Goal: Answer question/provide support: Share knowledge or assist other users

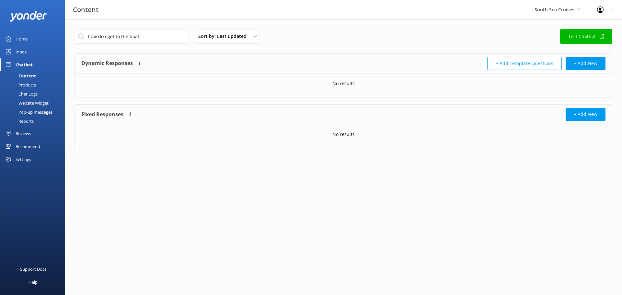
drag, startPoint x: 128, startPoint y: 34, endPoint x: 165, endPoint y: 42, distance: 38.1
click at [164, 41] on input "how do i get to the boat" at bounding box center [131, 36] width 113 height 15
type input "how do i get to the flyer"
click at [535, 60] on button "+ Add Template Questions" at bounding box center [524, 63] width 75 height 13
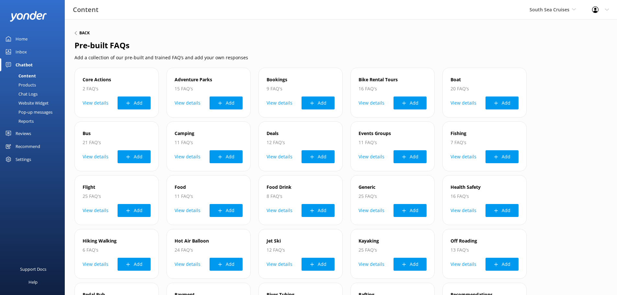
click at [83, 35] on h6 "Back" at bounding box center [84, 33] width 10 height 4
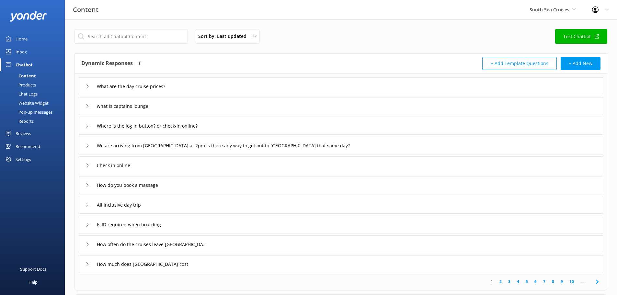
click at [526, 66] on button "+ Add Template Questions" at bounding box center [520, 63] width 75 height 13
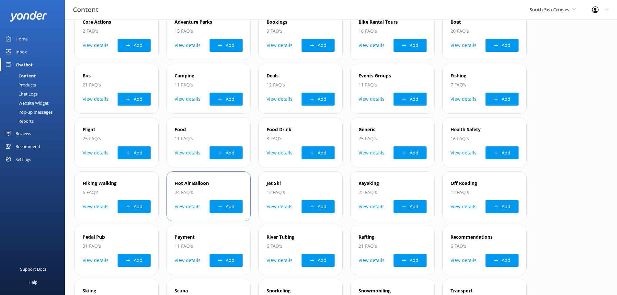
scroll to position [162, 0]
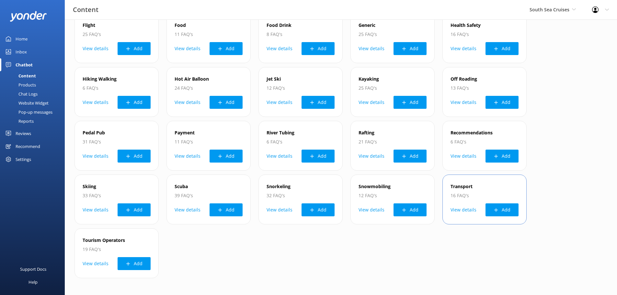
click at [495, 208] on icon at bounding box center [496, 210] width 5 height 5
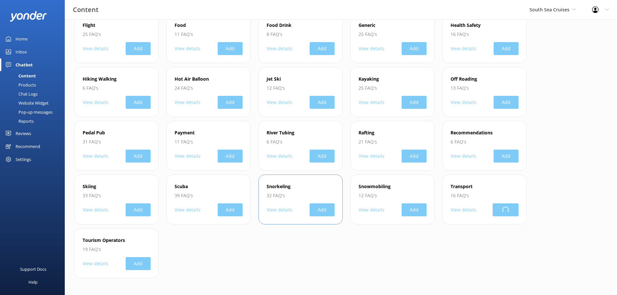
scroll to position [0, 0]
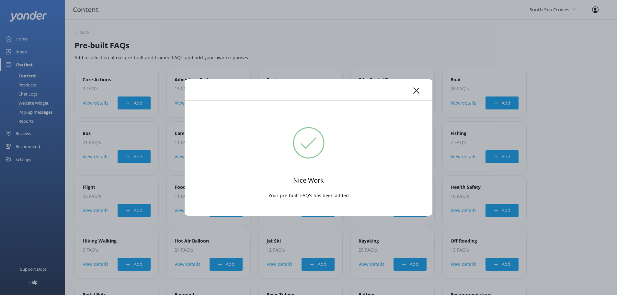
click at [418, 91] on icon at bounding box center [416, 90] width 6 height 6
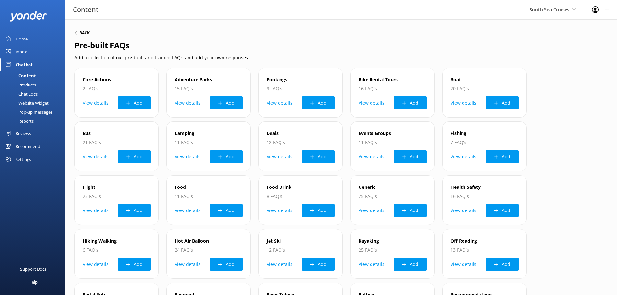
click at [78, 34] on div "Back" at bounding box center [82, 33] width 15 height 4
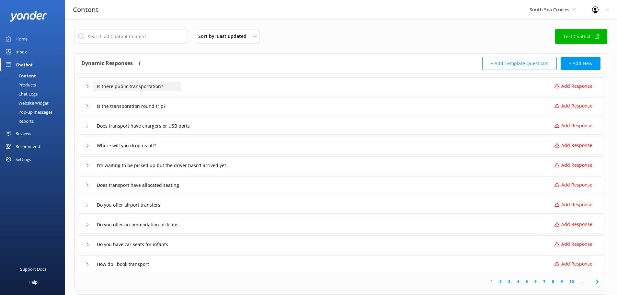
click at [112, 84] on input "Is there public transportation?" at bounding box center [137, 87] width 88 height 10
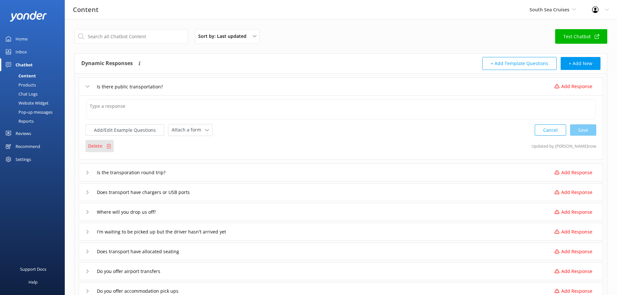
click at [104, 145] on div "Delete" at bounding box center [100, 146] width 28 height 12
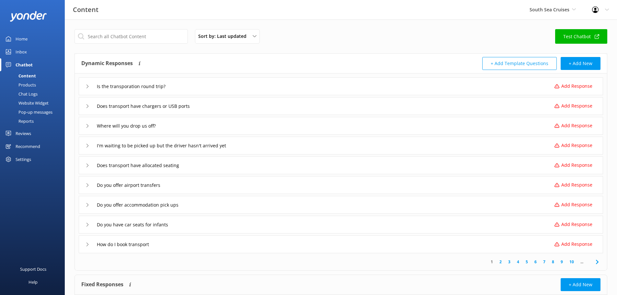
click at [90, 89] on div "Is the transporation round trip?" at bounding box center [131, 86] width 91 height 11
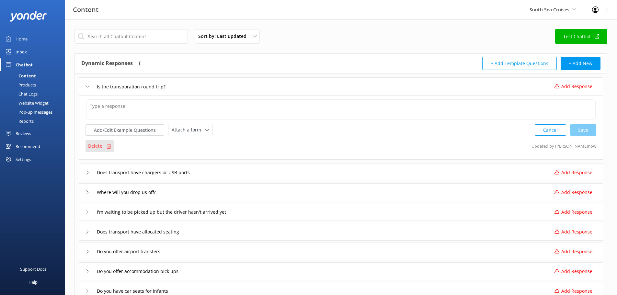
click at [90, 146] on p "Delete" at bounding box center [95, 146] width 14 height 7
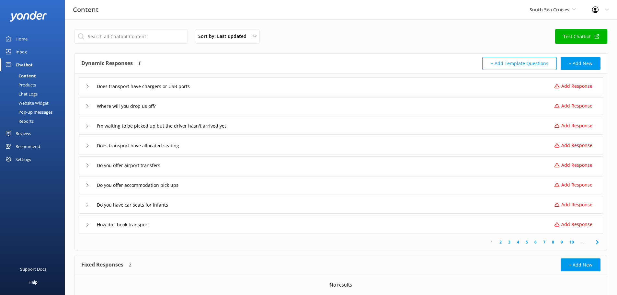
click at [598, 245] on icon at bounding box center [598, 243] width 8 height 8
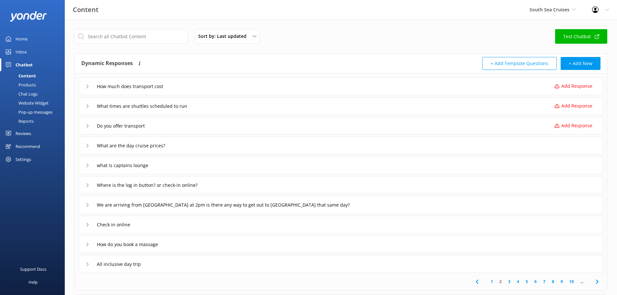
click at [166, 126] on div "Do you offer transport Add Response" at bounding box center [341, 126] width 525 height 18
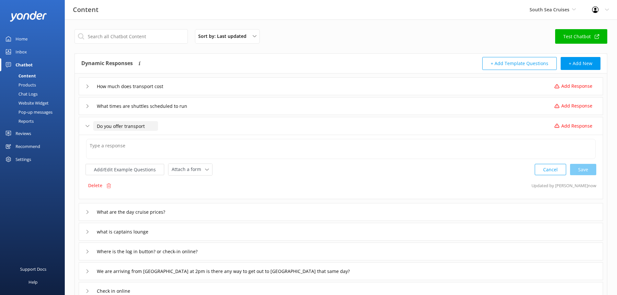
click at [151, 127] on input "Do you offer transport" at bounding box center [125, 126] width 65 height 10
type input "Do you offer transport"
click at [136, 153] on textarea at bounding box center [341, 149] width 510 height 20
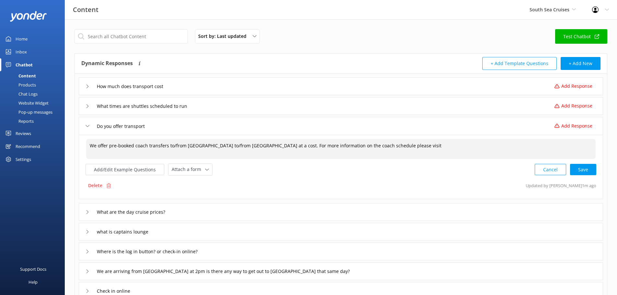
click at [436, 143] on textarea "We offer pre-booked coach transfers to/from [GEOGRAPHIC_DATA] to/from [GEOGRAPH…" at bounding box center [341, 149] width 510 height 20
paste textarea "[URL][DOMAIN_NAME]"
click at [576, 168] on div "Cancel Loading.." at bounding box center [565, 169] width 61 height 12
type textarea "We offer pre-booked coach transfers to/from [GEOGRAPHIC_DATA] to/from [GEOGRAPH…"
click at [87, 107] on icon at bounding box center [88, 106] width 4 height 4
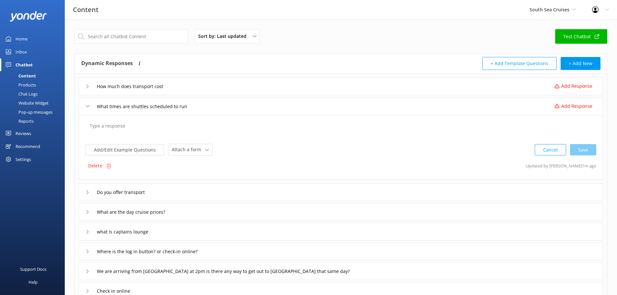
click at [109, 128] on textarea at bounding box center [341, 129] width 510 height 20
click at [147, 106] on input "What times are shuttles scheduled to run" at bounding box center [148, 106] width 111 height 10
type input "What times are shuttles scheduled to run"
click at [131, 126] on textarea at bounding box center [341, 129] width 510 height 20
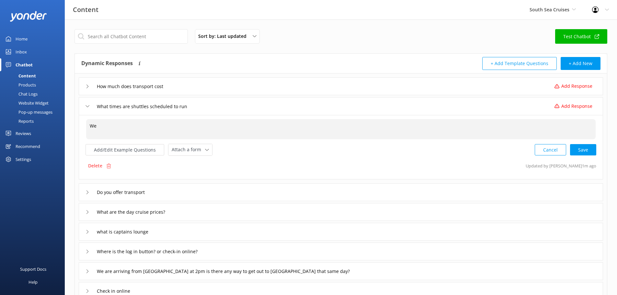
type textarea "W"
paste textarea "[URL][DOMAIN_NAME]"
click at [264, 128] on textarea "Please visit [URL][DOMAIN_NAME] for our coach timetables. We offer complimentar…" at bounding box center [341, 129] width 510 height 20
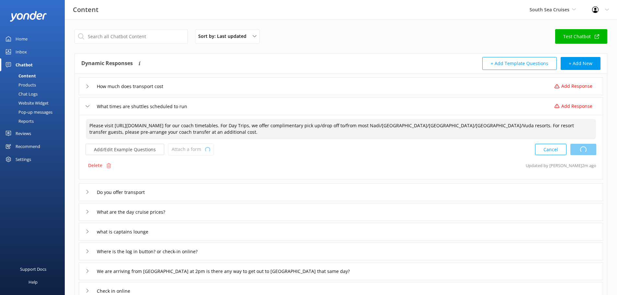
click at [585, 152] on div "Cancel Loading.." at bounding box center [565, 150] width 61 height 12
type textarea "Please visit [URL][DOMAIN_NAME] for our coach timetables. For Day Trips, we off…"
click at [120, 105] on input "What times are shuttles scheduled to run" at bounding box center [148, 106] width 111 height 10
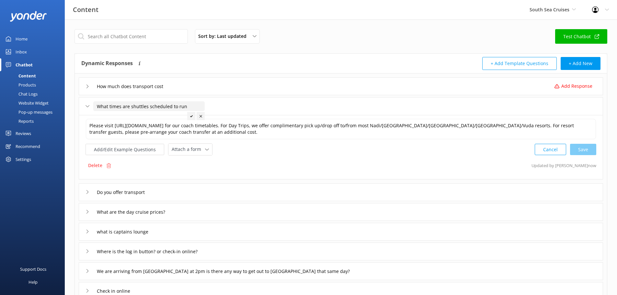
drag, startPoint x: 130, startPoint y: 106, endPoint x: 147, endPoint y: 109, distance: 17.1
click at [147, 109] on input "What times are shuttles scheduled to run" at bounding box center [148, 106] width 111 height 10
type input "What times are coaches scheduled to run"
click at [191, 116] on div at bounding box center [189, 116] width 8 height 8
click at [88, 85] on icon at bounding box center [88, 87] width 4 height 4
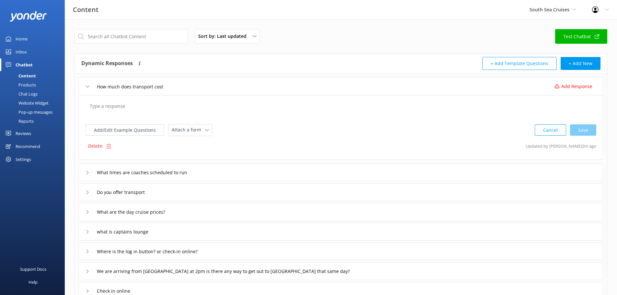
click at [102, 106] on textarea at bounding box center [341, 109] width 510 height 20
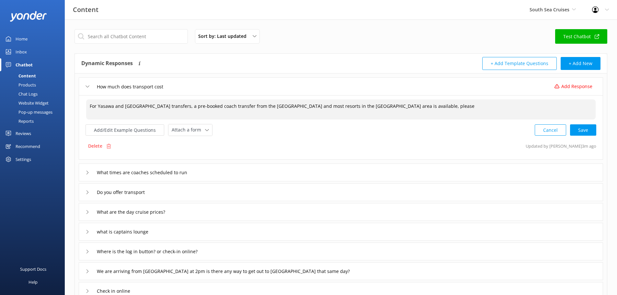
drag, startPoint x: 460, startPoint y: 111, endPoint x: 433, endPoint y: 107, distance: 27.2
click at [433, 107] on textarea "For Yasawa and [GEOGRAPHIC_DATA] transfers, a pre-booked coach transfer from th…" at bounding box center [341, 109] width 510 height 20
paste textarea "[URL][DOMAIN_NAME]"
click at [229, 106] on textarea "For Yasawa and [GEOGRAPHIC_DATA] transfers, a pre-booked coach transfer from th…" at bounding box center [341, 109] width 510 height 20
click at [431, 108] on textarea "For Yasawa and [GEOGRAPHIC_DATA] transfers, a pre-booked coach transfer from th…" at bounding box center [341, 109] width 510 height 20
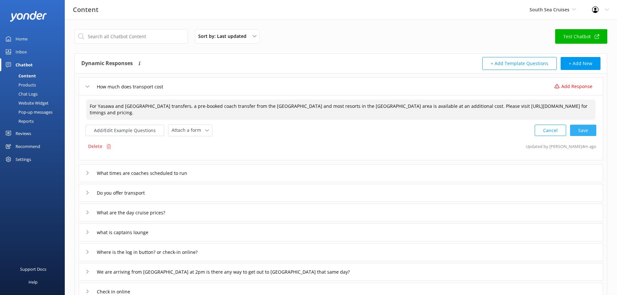
click at [583, 131] on div "Cancel Save" at bounding box center [566, 130] width 62 height 12
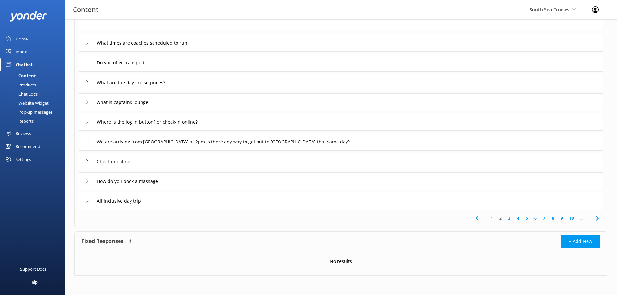
type textarea "For Yasawa and [GEOGRAPHIC_DATA] transfers, a pre-booked coach transfer from th…"
click at [478, 218] on icon at bounding box center [477, 219] width 8 height 8
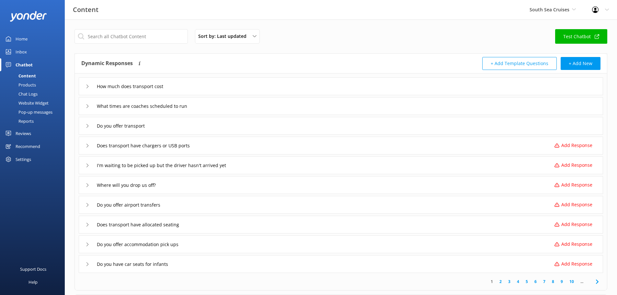
click at [84, 86] on div "How much does transport cost" at bounding box center [341, 86] width 525 height 18
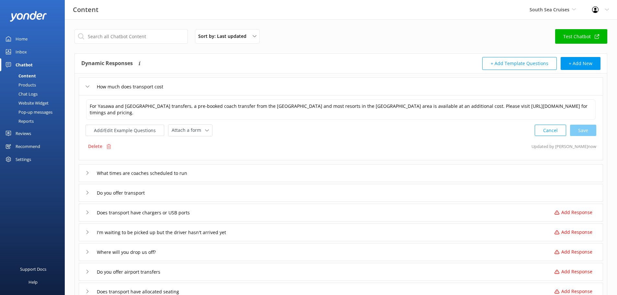
click at [85, 86] on div "How much does transport cost" at bounding box center [341, 86] width 525 height 18
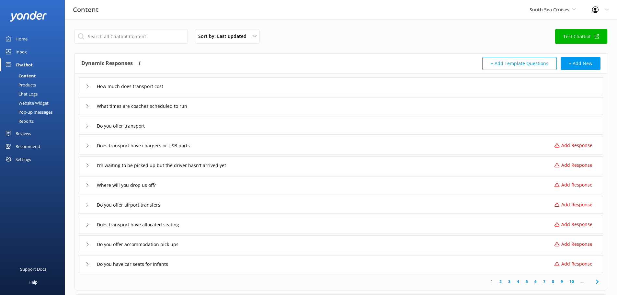
click at [86, 107] on icon at bounding box center [88, 106] width 4 height 4
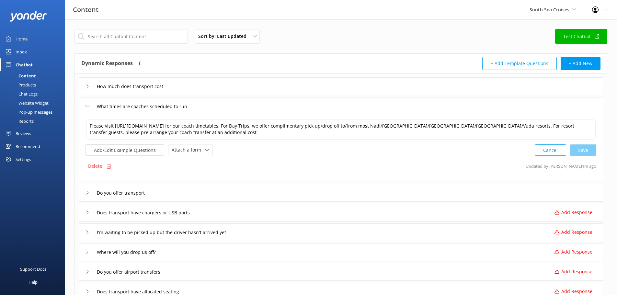
click at [86, 107] on icon at bounding box center [88, 106] width 4 height 4
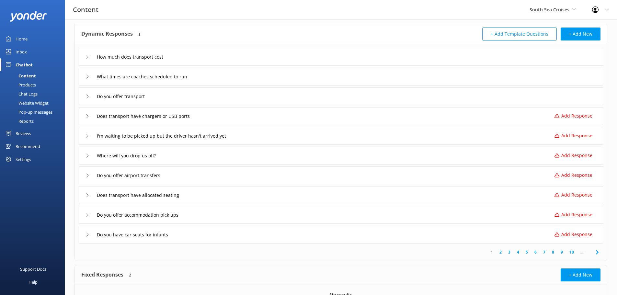
scroll to position [63, 0]
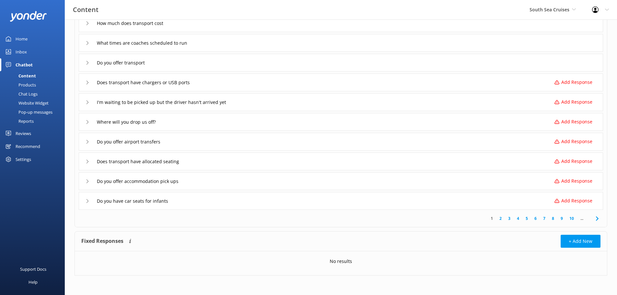
click at [87, 82] on icon at bounding box center [88, 83] width 4 height 4
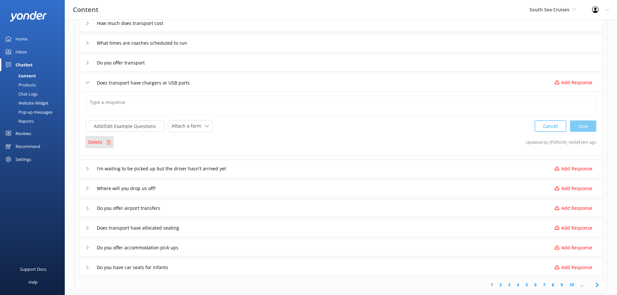
click at [97, 141] on p "Delete" at bounding box center [95, 142] width 14 height 7
click at [102, 143] on div "Delete" at bounding box center [100, 142] width 28 height 12
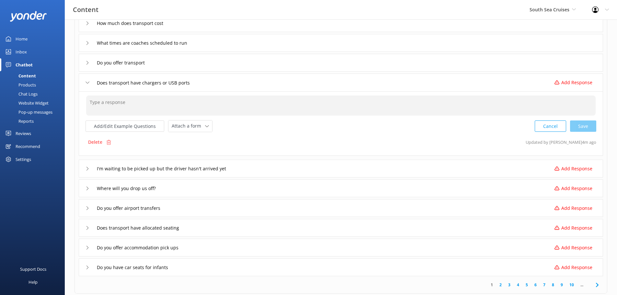
click at [130, 107] on textarea at bounding box center [341, 106] width 510 height 20
type textarea "Sorry, at this time"
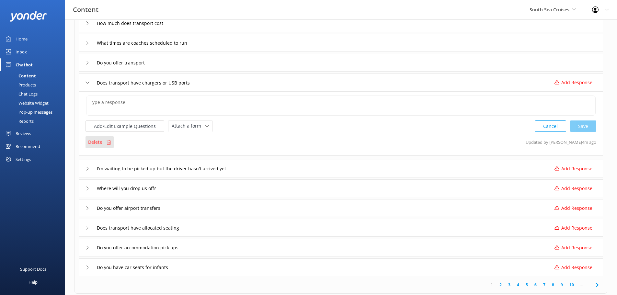
click at [90, 143] on p "Delete" at bounding box center [95, 142] width 14 height 7
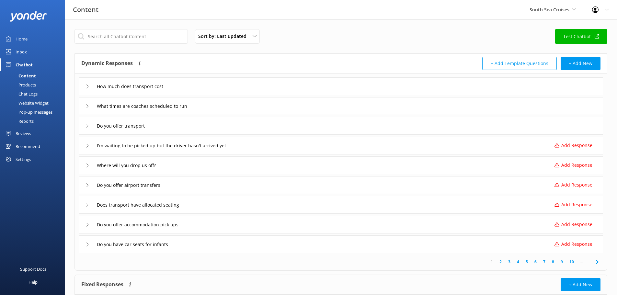
click at [88, 128] on div "Do you offer transport" at bounding box center [118, 126] width 65 height 11
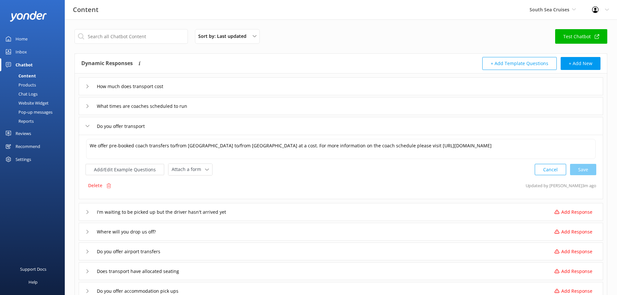
click at [85, 210] on div "I'm waiting to be picked up but the driver hasn't arrived yet Add Response" at bounding box center [341, 212] width 525 height 18
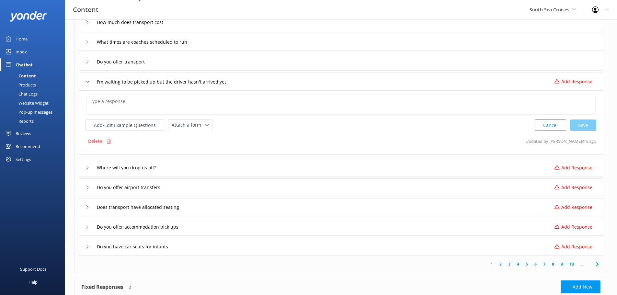
scroll to position [65, 0]
click at [132, 102] on textarea at bounding box center [341, 104] width 510 height 20
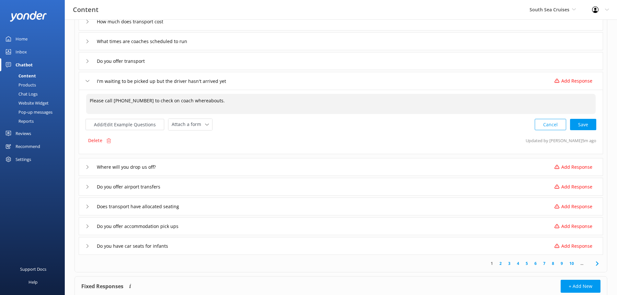
click at [168, 105] on textarea "Please call [PHONE_NUMBER] to check on coach whereabouts." at bounding box center [341, 104] width 510 height 20
click at [579, 129] on div "Cancel Save" at bounding box center [566, 125] width 62 height 12
type textarea "Please call [PHONE_NUMBER] to check on your coach whereabouts."
click at [88, 167] on icon at bounding box center [88, 167] width 4 height 4
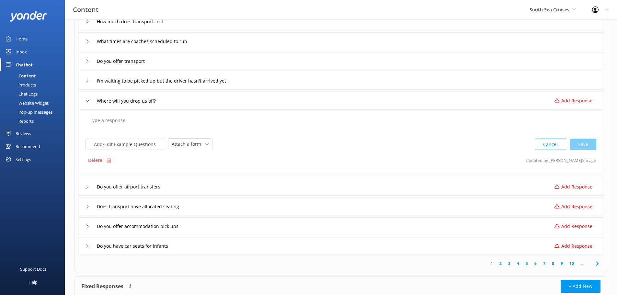
click at [124, 125] on textarea at bounding box center [341, 124] width 510 height 20
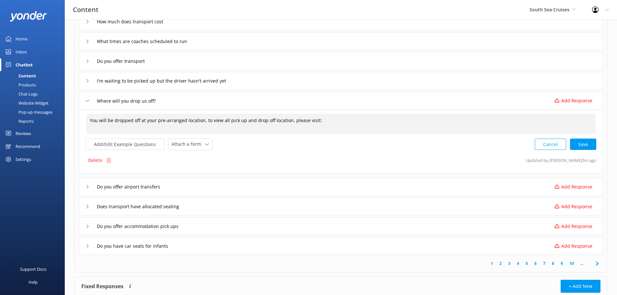
paste textarea "[URL][DOMAIN_NAME]"
click at [580, 145] on div "Cancel Loading.." at bounding box center [565, 144] width 61 height 12
type textarea "You will be dropped off at your pre-arranged location, to view all pick up and …"
click at [84, 187] on div "Do you offer airport transfers Add Response" at bounding box center [341, 186] width 525 height 18
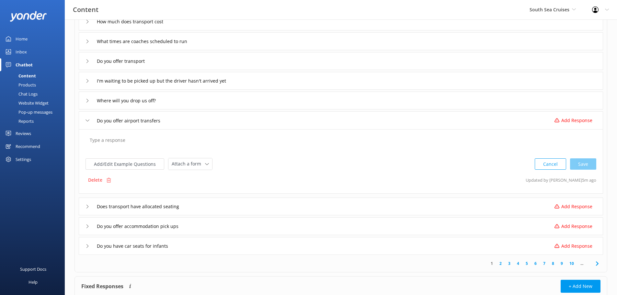
click at [113, 150] on textarea at bounding box center [341, 144] width 510 height 20
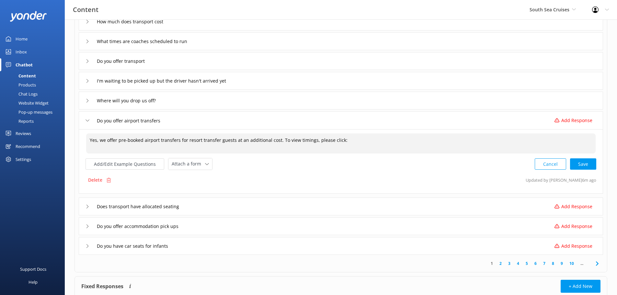
paste textarea "[URL][DOMAIN_NAME]"
click at [587, 165] on div "Cancel Loading.." at bounding box center [565, 163] width 61 height 12
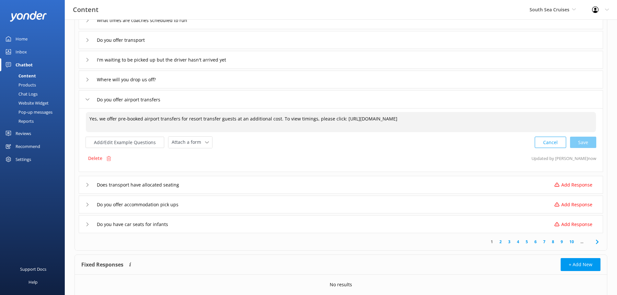
scroll to position [86, 0]
type textarea "Yes, we offer pre-booked airport transfers for resort transfer guests at an add…"
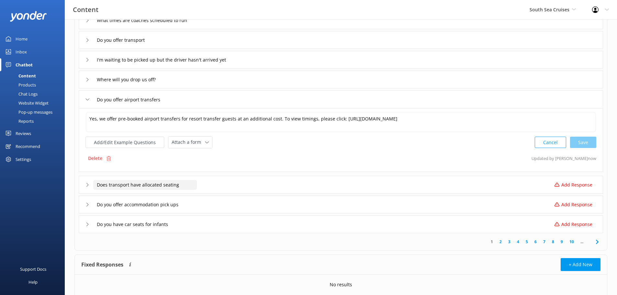
click at [185, 188] on input "Does transport have allocated seating" at bounding box center [145, 185] width 104 height 10
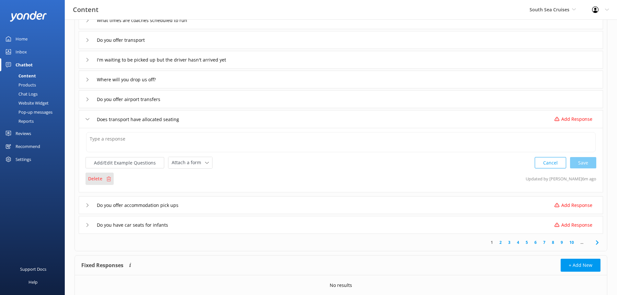
click at [96, 177] on p "Delete" at bounding box center [95, 178] width 14 height 7
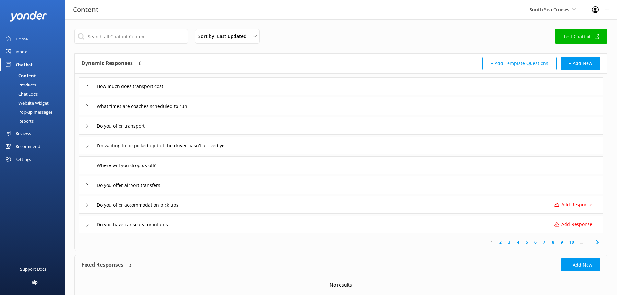
click at [87, 206] on icon at bounding box center [88, 205] width 4 height 4
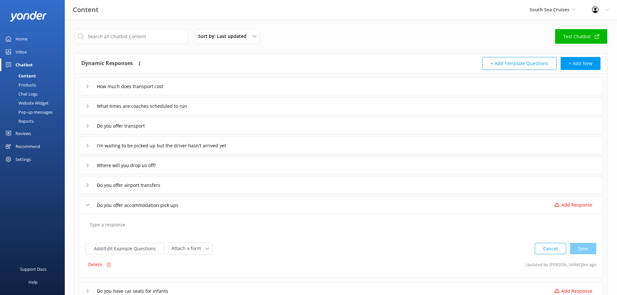
click at [100, 228] on textarea at bounding box center [341, 228] width 510 height 20
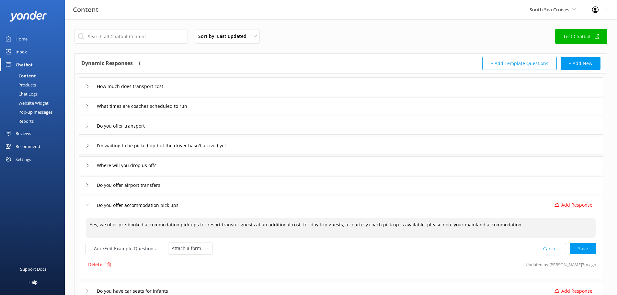
type textarea "Yes, we offer pre-booked accommodation pick ups for resort transfer guests at a…"
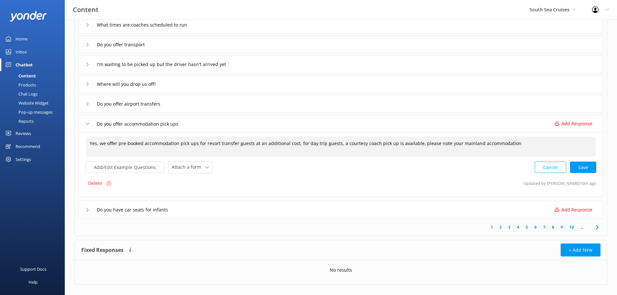
scroll to position [90, 0]
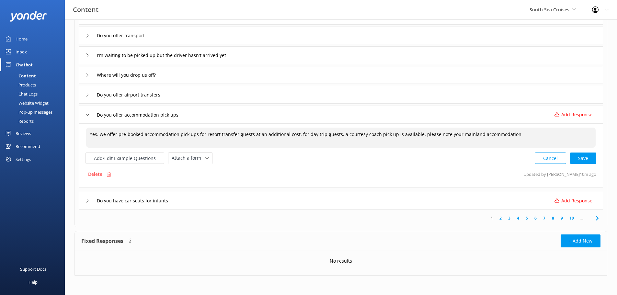
click at [87, 205] on div "Do you have car seats for infants" at bounding box center [132, 200] width 93 height 11
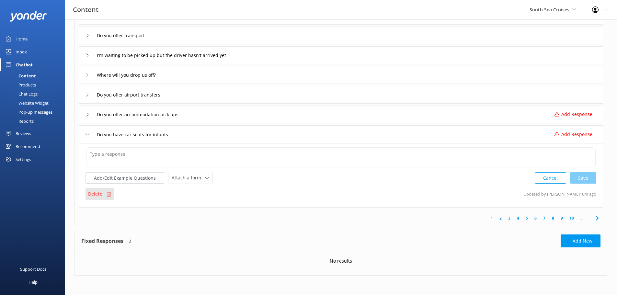
click at [99, 195] on p "Delete" at bounding box center [95, 194] width 14 height 7
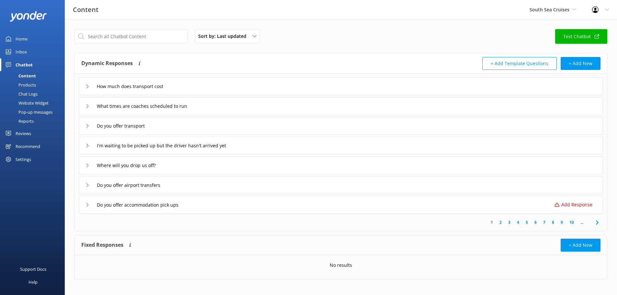
click at [87, 205] on icon at bounding box center [88, 205] width 4 height 4
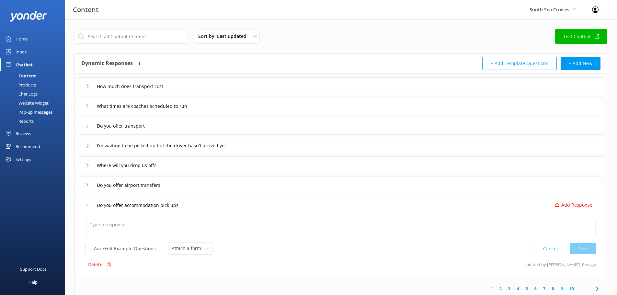
click at [85, 186] on div "Do you offer airport transfers" at bounding box center [341, 185] width 525 height 18
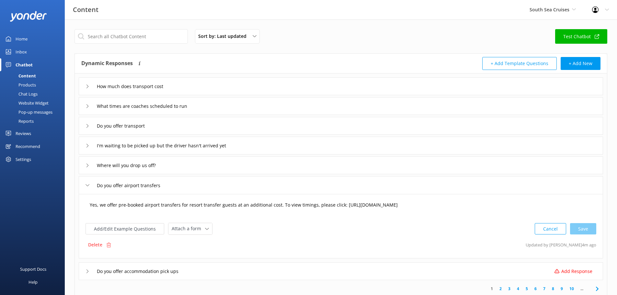
click at [121, 207] on textarea "Yes, we offer pre-booked airport transfers for resort transfer guests at an add…" at bounding box center [341, 208] width 510 height 20
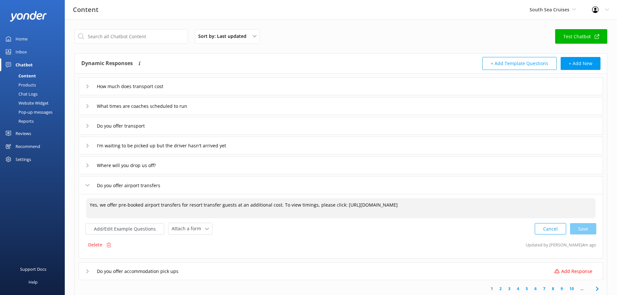
click at [122, 206] on textarea "Yes, we offer pre-booked airport transfers for resort transfer guests at an add…" at bounding box center [341, 208] width 510 height 20
click at [146, 205] on textarea "Yes, we offer pre-booked airport transfers for resort transfer guests at an add…" at bounding box center [341, 208] width 510 height 20
click at [108, 205] on textarea "Yes, we offer pre-booked airport transfers for resort transfer guests at an add…" at bounding box center [341, 208] width 510 height 20
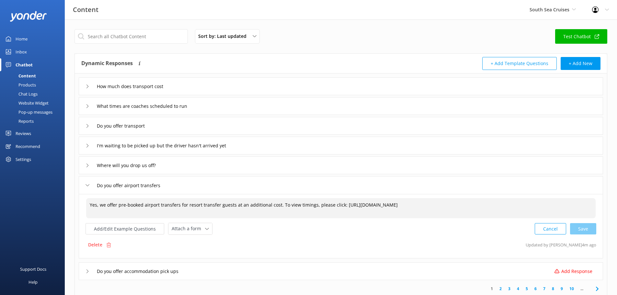
click at [109, 205] on textarea "Yes, we offer pre-booked airport transfers for resort transfer guests at an add…" at bounding box center [341, 208] width 510 height 20
click at [83, 271] on div "Do you offer accommodation pick ups Add Response" at bounding box center [341, 271] width 525 height 18
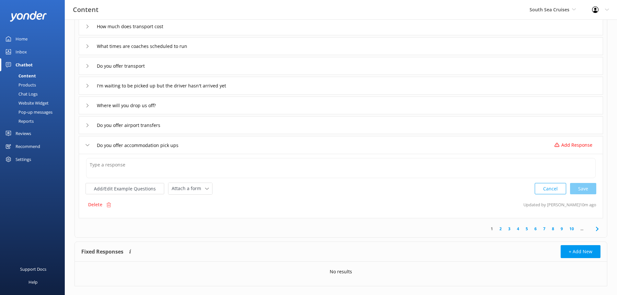
scroll to position [65, 0]
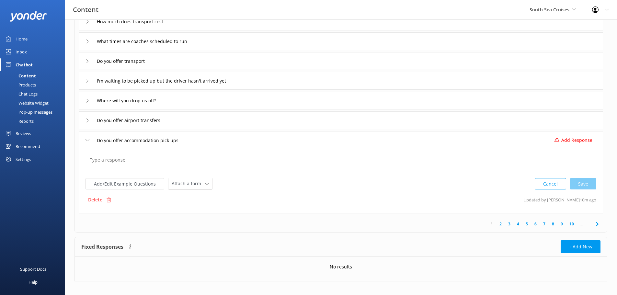
click at [119, 157] on textarea at bounding box center [341, 163] width 510 height 20
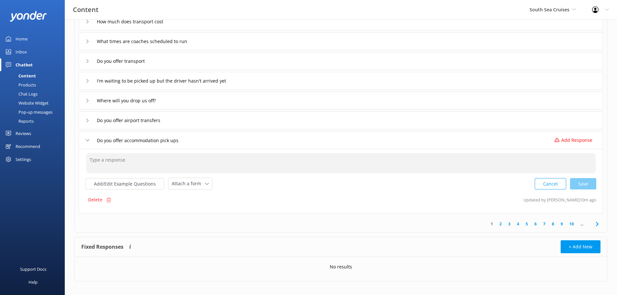
click at [119, 157] on textarea at bounding box center [341, 163] width 510 height 20
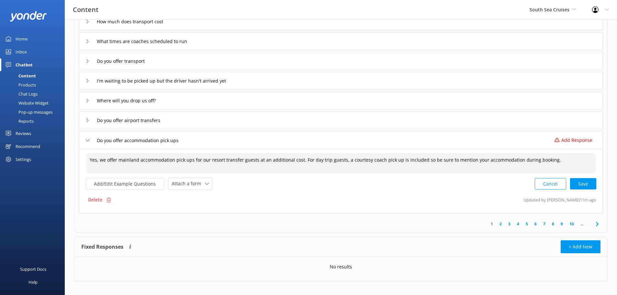
click at [589, 183] on div "Cancel Save" at bounding box center [566, 184] width 62 height 12
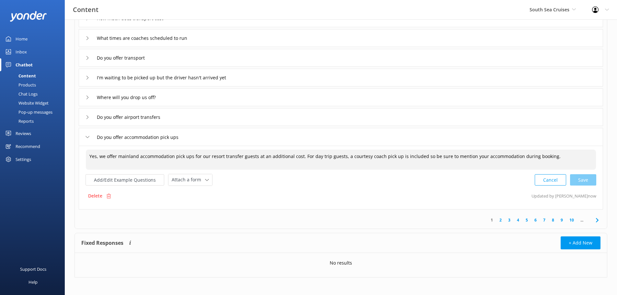
scroll to position [70, 0]
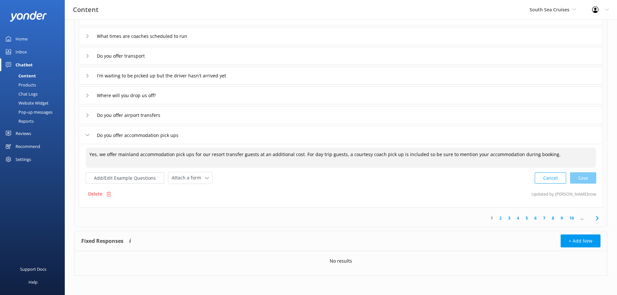
type textarea "Yes, we offer mainland accommodation pick ups for our resort transfer guests at…"
click at [83, 132] on div "Do you offer accommodation pick ups" at bounding box center [341, 135] width 525 height 18
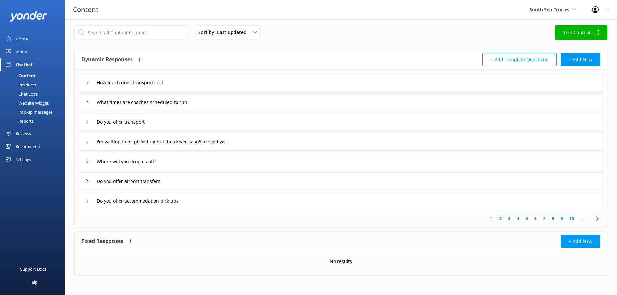
click at [87, 122] on icon at bounding box center [88, 122] width 4 height 4
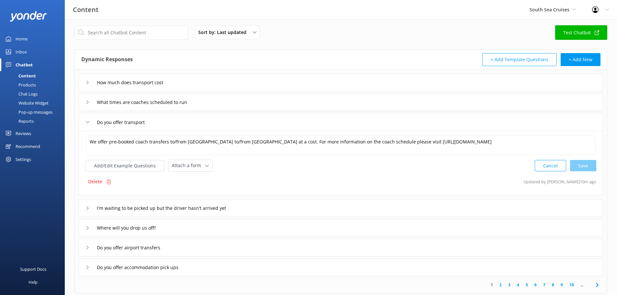
scroll to position [70, 0]
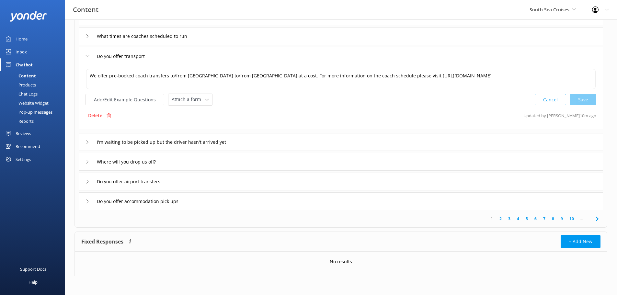
click at [601, 222] on icon at bounding box center [598, 219] width 8 height 8
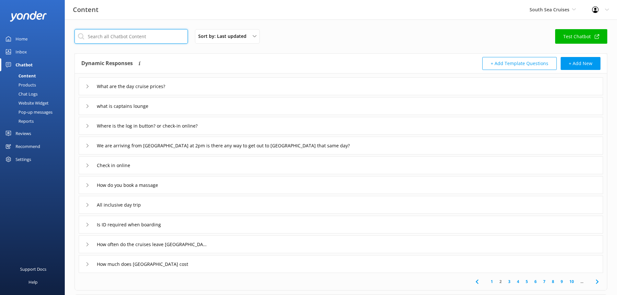
click at [94, 38] on input "text" at bounding box center [131, 36] width 113 height 15
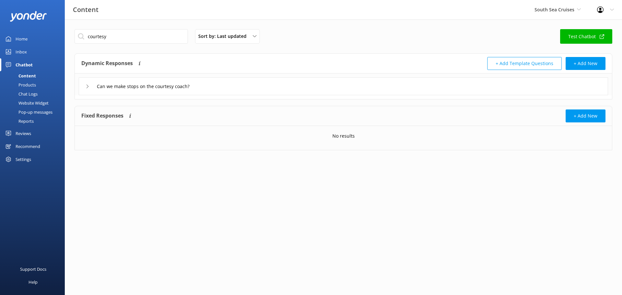
click at [84, 85] on div "Can we make stops on the courtesy coach?" at bounding box center [344, 86] width 530 height 18
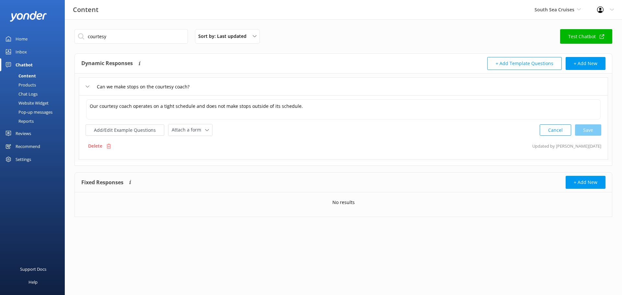
click at [87, 85] on icon at bounding box center [88, 87] width 4 height 4
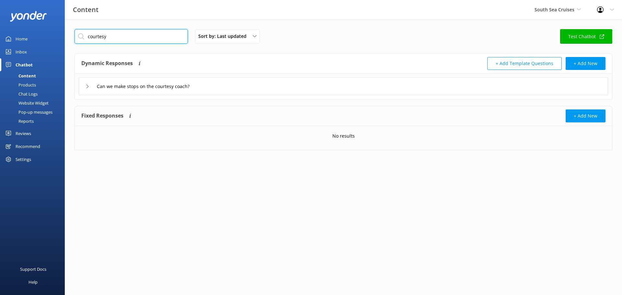
click at [141, 31] on input "courtesy" at bounding box center [131, 36] width 113 height 15
type input "coach"
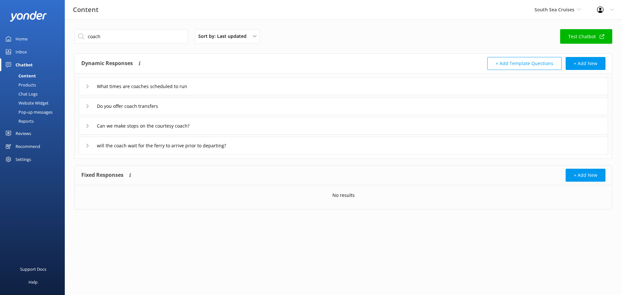
click at [87, 88] on div "What times are coaches scheduled to run" at bounding box center [140, 86] width 109 height 11
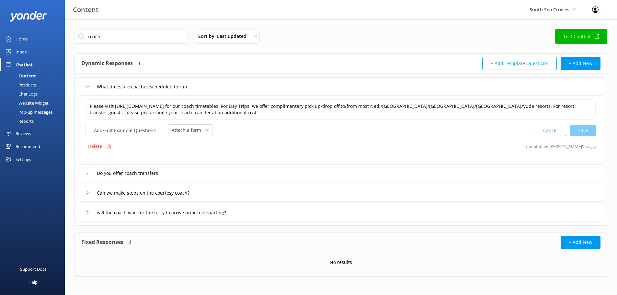
click at [86, 174] on icon at bounding box center [88, 173] width 4 height 4
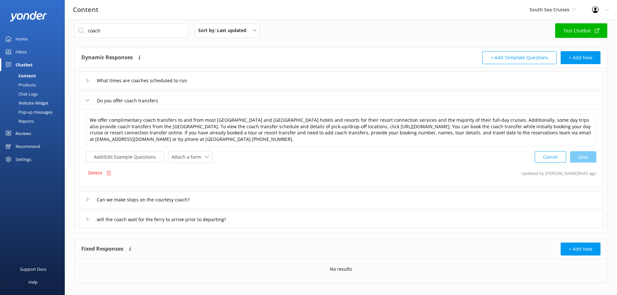
scroll to position [14, 0]
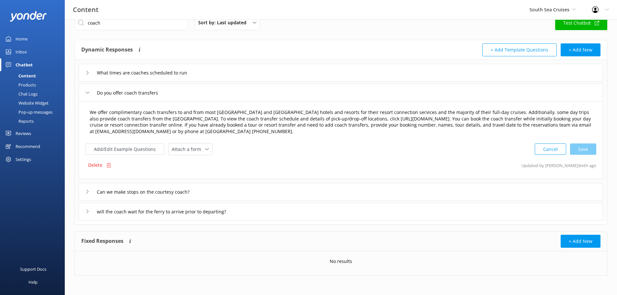
click at [291, 114] on textarea "We offer complimentary coach transfers to and from most [GEOGRAPHIC_DATA] and […" at bounding box center [341, 122] width 510 height 33
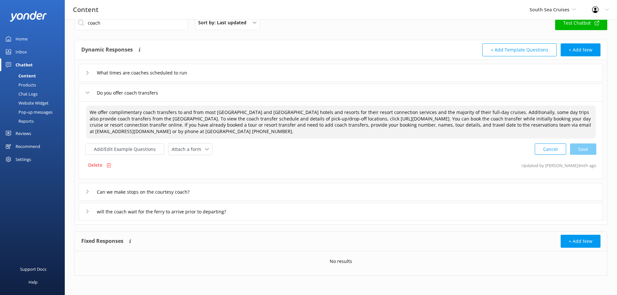
click at [318, 111] on textarea "We offer complimentary coach transfers to and from most [GEOGRAPHIC_DATA] and […" at bounding box center [341, 122] width 510 height 33
click at [312, 111] on textarea "We offer complimentary coach transfers to and from most [GEOGRAPHIC_DATA] and […" at bounding box center [341, 122] width 510 height 33
drag, startPoint x: 309, startPoint y: 111, endPoint x: 300, endPoint y: 111, distance: 8.7
click at [300, 111] on textarea "We offer complimentary coach transfers to and from most [GEOGRAPHIC_DATA] and […" at bounding box center [341, 122] width 510 height 33
click at [596, 147] on div "Cancel Loading.." at bounding box center [565, 149] width 61 height 12
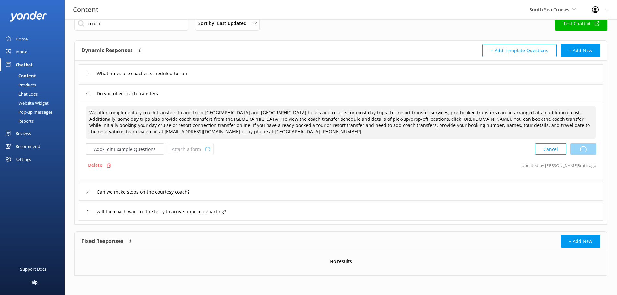
scroll to position [13, 0]
type textarea "We offer complimentary coach transfers to and from [GEOGRAPHIC_DATA] and [GEOGR…"
click at [88, 188] on div "Can we make stops on the courtesy coach?" at bounding box center [141, 192] width 111 height 11
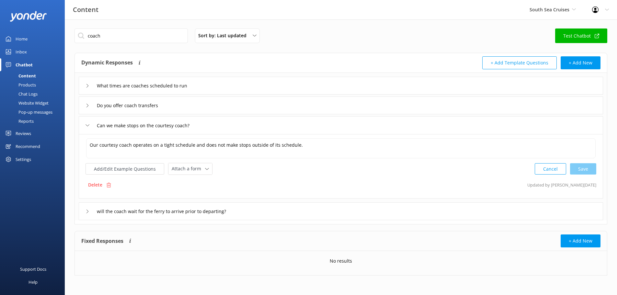
click at [86, 213] on icon at bounding box center [88, 212] width 4 height 4
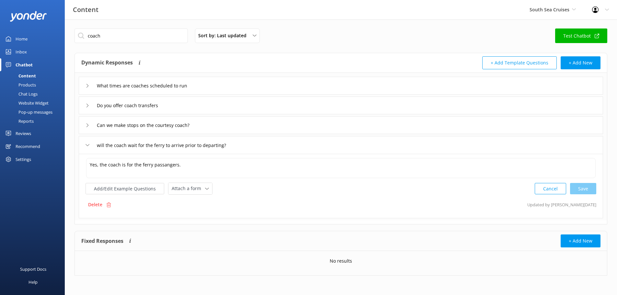
click at [85, 85] on div "What times are coaches scheduled to run" at bounding box center [341, 86] width 525 height 18
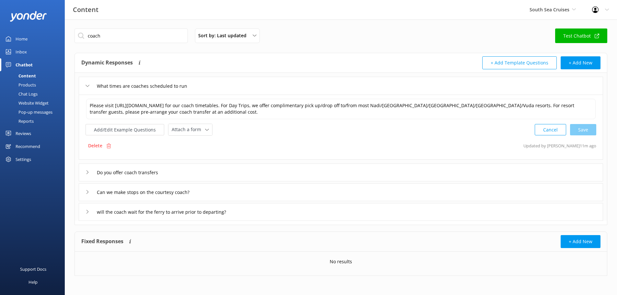
scroll to position [1, 0]
click at [87, 211] on icon at bounding box center [88, 212] width 4 height 4
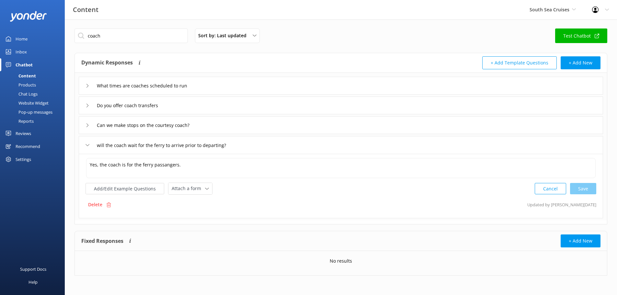
click at [85, 89] on div "What times are coaches scheduled to run" at bounding box center [341, 86] width 525 height 18
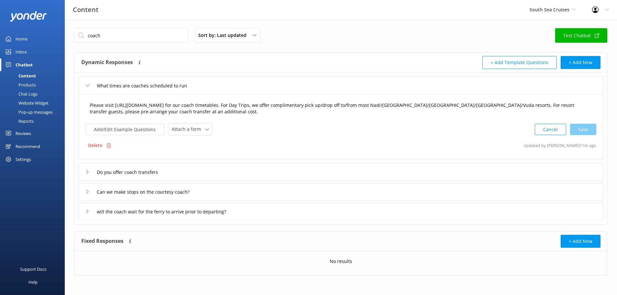
click at [162, 105] on textarea "Please visit [URL][DOMAIN_NAME] for our coach timetables. For Day Trips, we off…" at bounding box center [341, 109] width 510 height 20
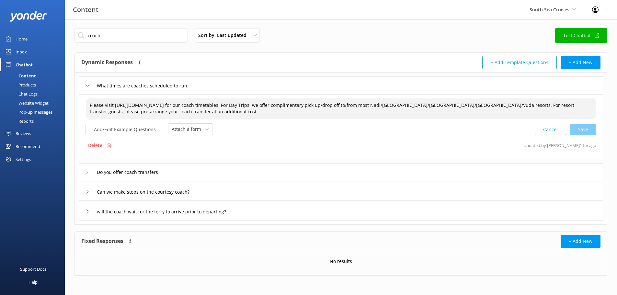
click at [116, 113] on textarea "Please visit [URL][DOMAIN_NAME] for our coach timetables. For Day Trips, we off…" at bounding box center [341, 109] width 510 height 20
click at [159, 114] on textarea "Please visit [URL][DOMAIN_NAME] for our coach timetables. For Day Trips, we off…" at bounding box center [341, 109] width 510 height 20
click at [581, 126] on div "Cancel Loading.." at bounding box center [565, 129] width 61 height 12
type textarea "Please visit [URL][DOMAIN_NAME] for our coach timetables. For Day Trips, we off…"
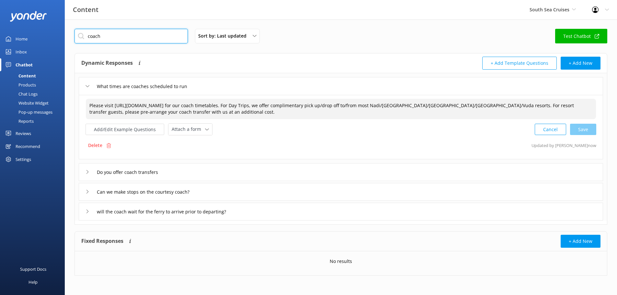
click at [143, 37] on input "coach" at bounding box center [131, 36] width 113 height 15
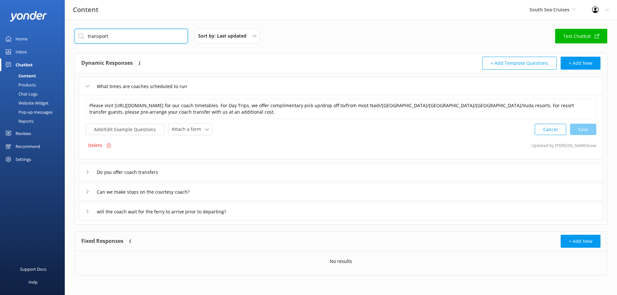
type input "transport"
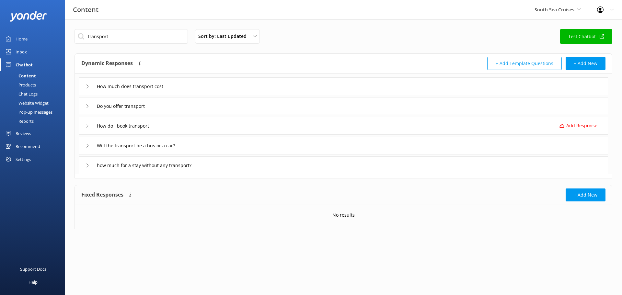
click at [87, 86] on icon at bounding box center [88, 87] width 4 height 4
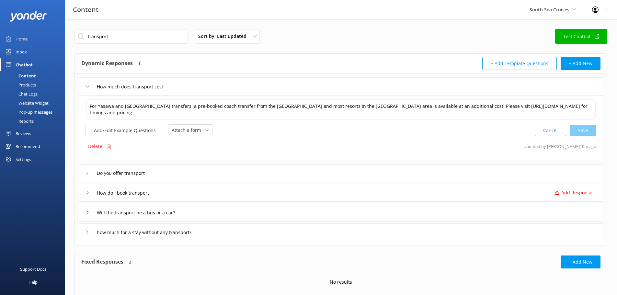
click at [89, 175] on icon at bounding box center [88, 173] width 4 height 4
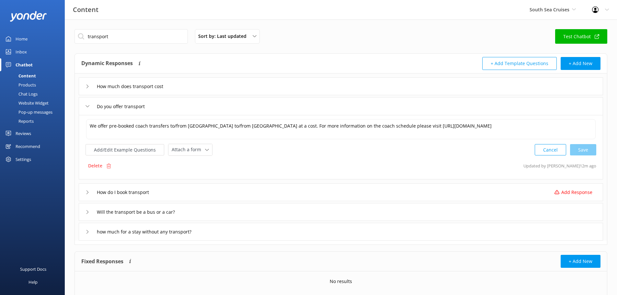
click at [84, 193] on div "How do I book transport Add Response" at bounding box center [341, 192] width 525 height 18
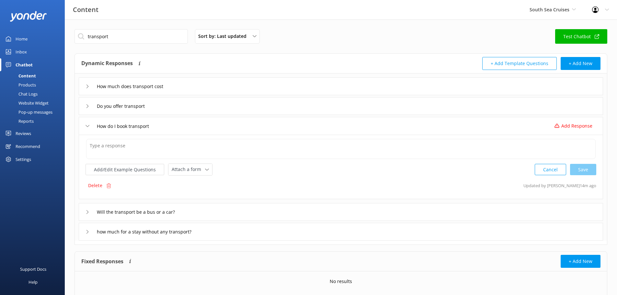
click at [87, 215] on div "Will the transport be a bus or a car?" at bounding box center [138, 212] width 104 height 11
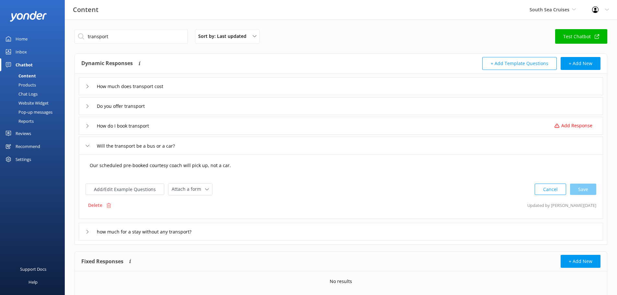
click at [117, 172] on textarea "Our scheduled pre-booked courtesy coach will pick up, not a car." at bounding box center [341, 169] width 510 height 20
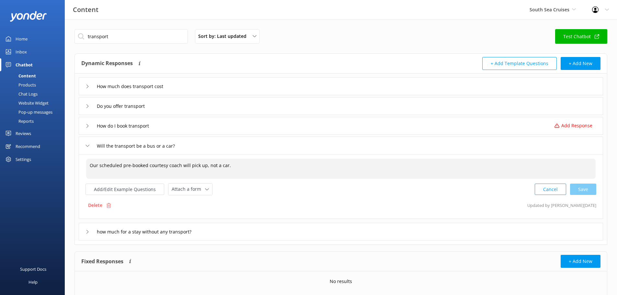
click at [90, 165] on textarea "Our scheduled pre-booked courtesy coach will pick up, not a car." at bounding box center [341, 169] width 510 height 20
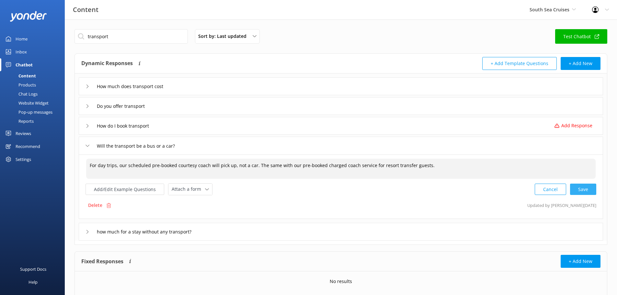
click at [587, 190] on div "Cancel Save" at bounding box center [566, 189] width 62 height 12
type textarea "For day trips, our scheduled pre-booked courtesy coach will pick up, not a car.…"
click at [86, 230] on icon at bounding box center [88, 231] width 4 height 4
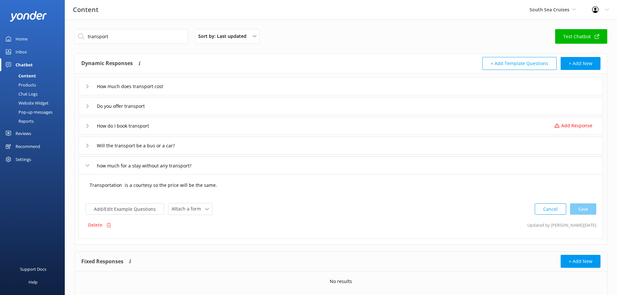
click at [152, 188] on textarea "Transportation is a courtesy so the price will be the same." at bounding box center [341, 189] width 510 height 20
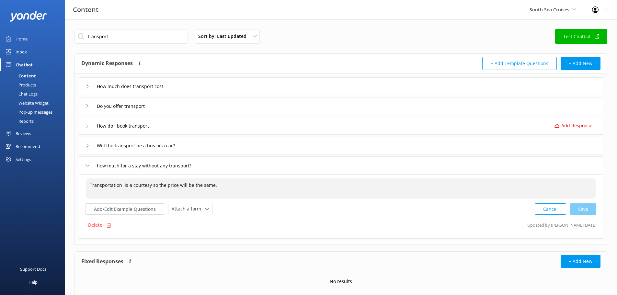
click at [122, 183] on textarea "Transportation is a courtesy so the price will be the same." at bounding box center [341, 189] width 510 height 20
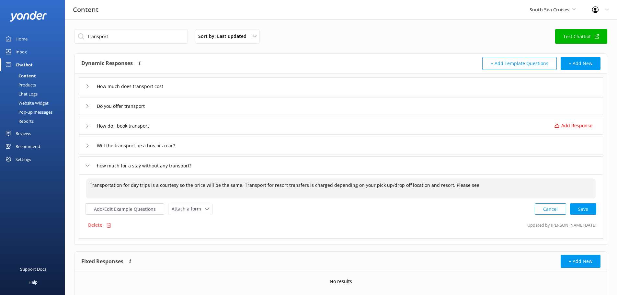
paste textarea "[URL][DOMAIN_NAME]"
click at [591, 210] on div "Cancel Save" at bounding box center [566, 209] width 62 height 12
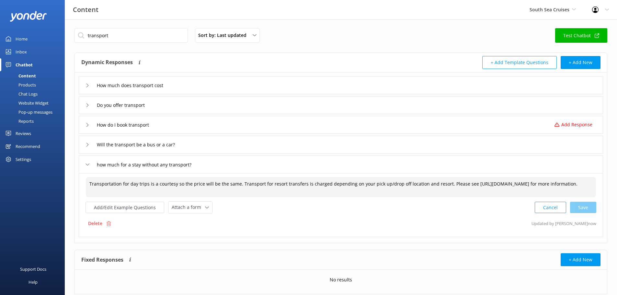
scroll to position [0, 0]
type textarea "Transportation for day trips is a courtesy so the price will be the same. Trans…"
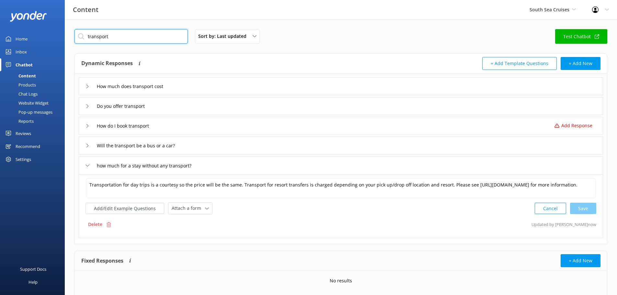
click at [118, 31] on input "transport" at bounding box center [131, 36] width 113 height 15
drag, startPoint x: 111, startPoint y: 35, endPoint x: 54, endPoint y: 18, distance: 59.0
click at [57, 20] on div "Content South Sea Cruises South Sea Cruises Malamala Beach Club Awesome Adventu…" at bounding box center [308, 167] width 617 height 296
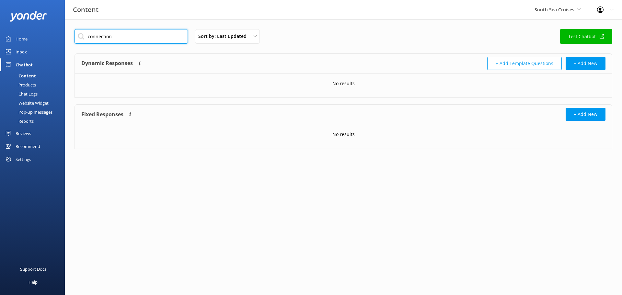
drag, startPoint x: 112, startPoint y: 38, endPoint x: 139, endPoint y: 44, distance: 27.5
click at [135, 42] on input "connection" at bounding box center [131, 36] width 113 height 15
type input "connect"
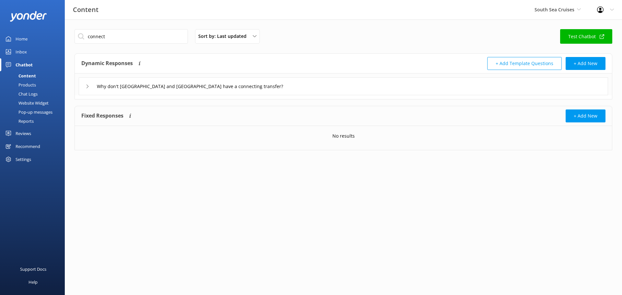
click at [81, 85] on div "Why don't [GEOGRAPHIC_DATA] and [GEOGRAPHIC_DATA] have a connecting transfer?" at bounding box center [344, 86] width 530 height 18
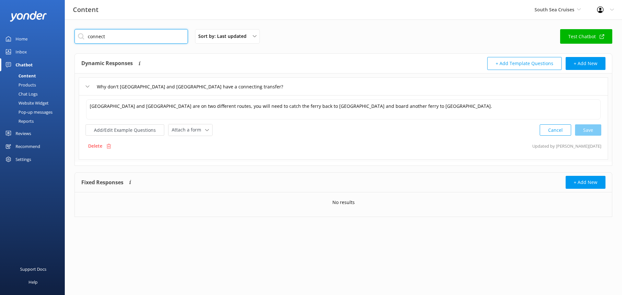
click at [142, 41] on input "connect" at bounding box center [131, 36] width 113 height 15
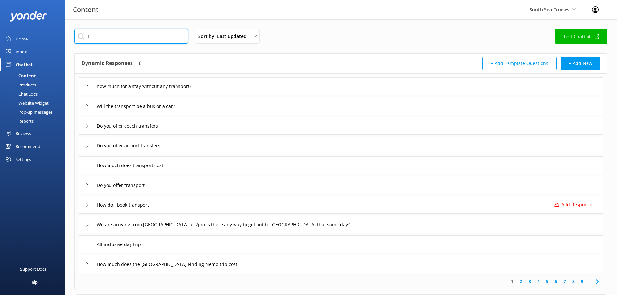
type input "t"
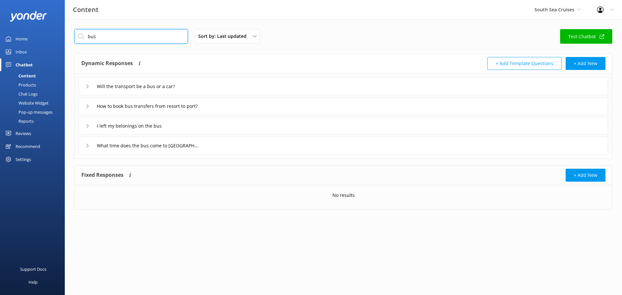
type input "bus"
click at [86, 88] on icon at bounding box center [88, 87] width 4 height 4
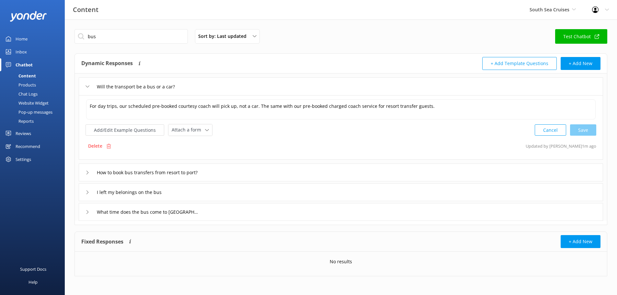
click at [85, 175] on div "How to book bus transfers from resort to port?" at bounding box center [341, 173] width 525 height 18
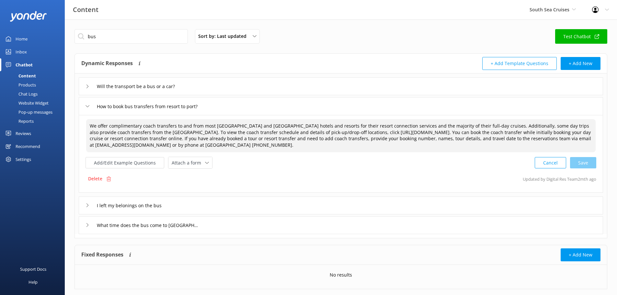
drag, startPoint x: 311, startPoint y: 126, endPoint x: 302, endPoint y: 126, distance: 9.1
click at [302, 126] on textarea "We offer complimentary coach transfers to and from most [GEOGRAPHIC_DATA] and […" at bounding box center [341, 135] width 510 height 33
click at [301, 126] on textarea "We offer complimentary coach transfers to and from [GEOGRAPHIC_DATA] and [GEOGR…" at bounding box center [341, 135] width 510 height 33
click at [588, 159] on div "Cancel Save" at bounding box center [566, 163] width 62 height 12
type textarea "We offer complimentary coach transfers to and from [GEOGRAPHIC_DATA] and [GEOGR…"
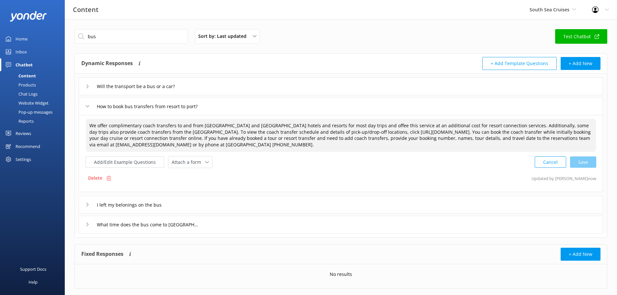
click at [82, 205] on div "I left my belonings on the bus" at bounding box center [341, 205] width 525 height 18
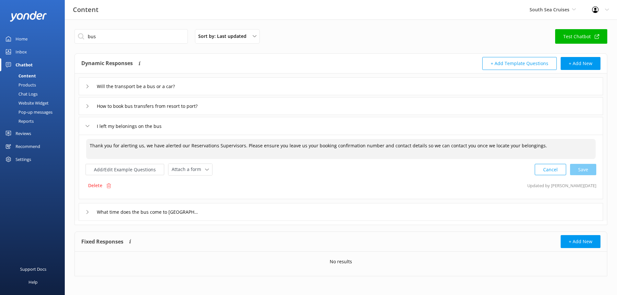
click at [152, 147] on textarea "Thank you for alerting us, we have alerted our Reservations Supervisors. Please…" at bounding box center [341, 149] width 510 height 20
click at [251, 147] on textarea "Thank you for alerting us, we have alerted our Reservations Supervisors. Please…" at bounding box center [341, 149] width 510 height 20
drag, startPoint x: 243, startPoint y: 146, endPoint x: 143, endPoint y: 147, distance: 100.1
click at [143, 147] on textarea "Thank you for alerting us, we have alerted our Reservations Supervisors. Please…" at bounding box center [341, 149] width 510 height 20
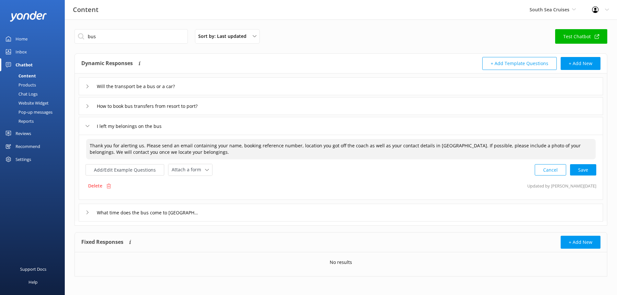
click at [189, 145] on textarea "Thank you for alerting us. Please send an email containing your name, booking r…" at bounding box center [341, 149] width 510 height 20
click at [577, 171] on div "Cancel Save" at bounding box center [566, 170] width 62 height 12
type textarea "Thank you for alerting us. Please send an email to [EMAIL_ADDRESS][DOMAIN_NAME]…"
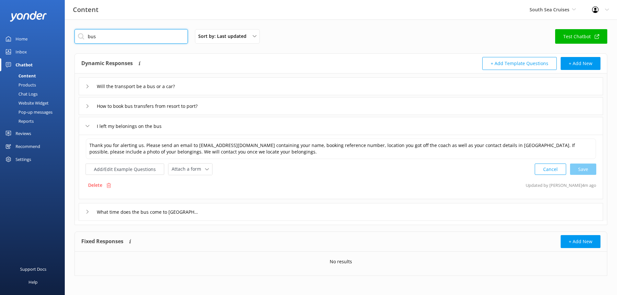
click at [124, 36] on input "bus" at bounding box center [131, 36] width 113 height 15
click at [81, 218] on div "What time does the bus come to [GEOGRAPHIC_DATA]" at bounding box center [341, 212] width 525 height 18
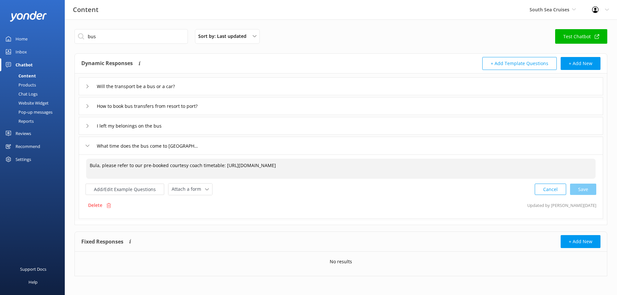
click at [207, 168] on textarea "Bula, please refer to our pre-booked courtesy coach timetable: [URL][DOMAIN_NAM…" at bounding box center [341, 169] width 510 height 20
click at [189, 167] on textarea "Bula, please refer to our pre-booked courtesy coach timetable: [URL][DOMAIN_NAM…" at bounding box center [341, 169] width 510 height 20
drag, startPoint x: 178, startPoint y: 165, endPoint x: 168, endPoint y: 165, distance: 10.7
click at [168, 165] on textarea "Bula, please refer to our pre-booked courtesy coach timetable: [URL][DOMAIN_NAM…" at bounding box center [341, 169] width 510 height 20
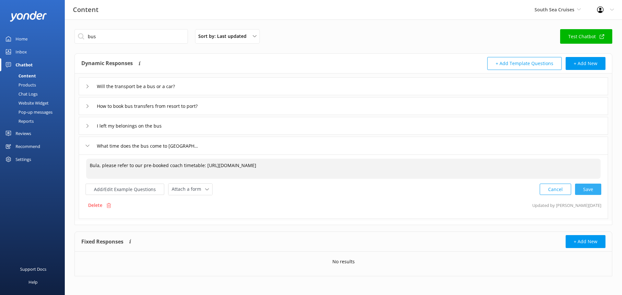
click at [590, 188] on div "Cancel Save" at bounding box center [571, 189] width 62 height 12
type textarea "Bula, please refer to our pre-booked coach timetable: [URL][DOMAIN_NAME]"
click at [86, 87] on icon at bounding box center [88, 87] width 4 height 4
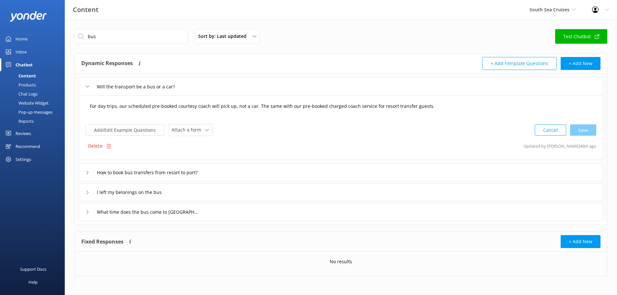
click at [389, 108] on textarea "For day trips, our scheduled pre-booked courtesy coach will pick up, not a car.…" at bounding box center [341, 109] width 510 height 20
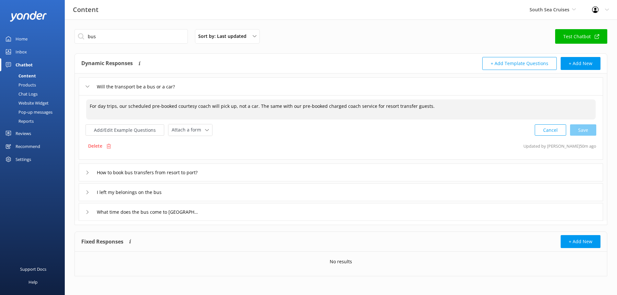
click at [422, 109] on textarea "For day trips, our scheduled pre-booked courtesy coach will pick up, not a car.…" at bounding box center [341, 109] width 510 height 20
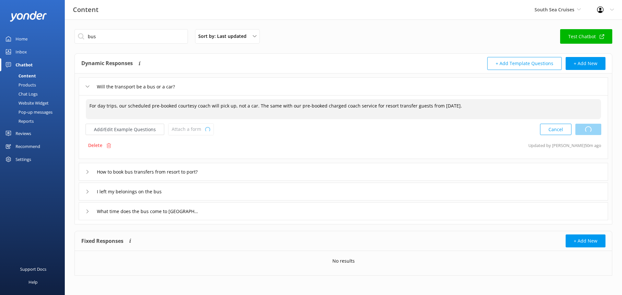
click at [579, 132] on div "Cancel Loading.." at bounding box center [570, 129] width 61 height 12
type textarea "For day trips, our scheduled pre-booked courtesy coach will pick up, not a car.…"
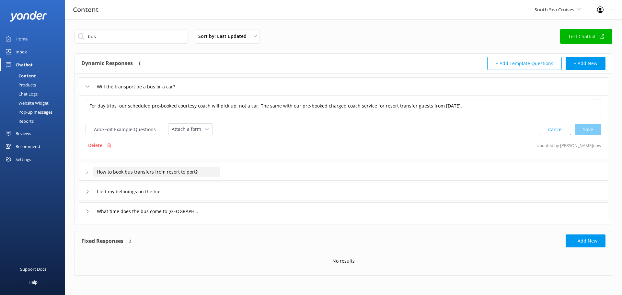
click at [123, 167] on input "How to book bus transfers from resort to port?" at bounding box center [156, 172] width 127 height 10
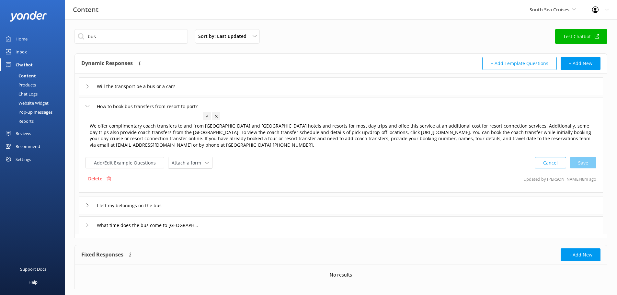
click at [486, 127] on textarea "We offer complimentary coach transfers to and from [GEOGRAPHIC_DATA] and [GEOGR…" at bounding box center [341, 135] width 510 height 33
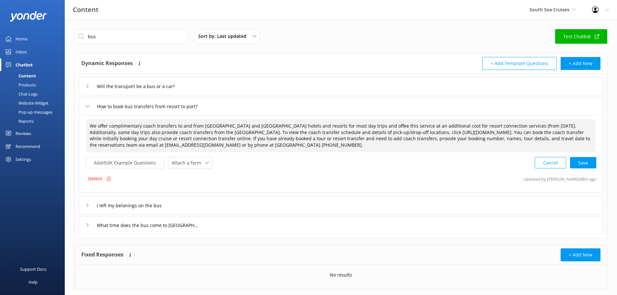
type textarea "We offer complimentary coach transfers to and from [GEOGRAPHIC_DATA] and [GEOGR…"
click at [557, 166] on button "Cancel" at bounding box center [550, 162] width 31 height 11
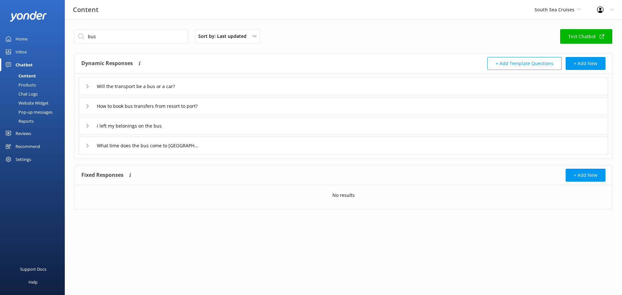
click at [88, 125] on icon at bounding box center [88, 126] width 4 height 4
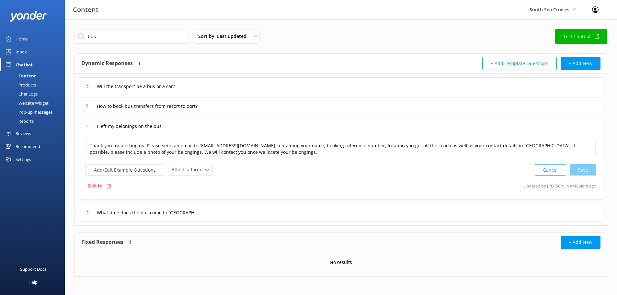
click at [84, 210] on div "What time does the bus come to [GEOGRAPHIC_DATA]" at bounding box center [341, 213] width 525 height 18
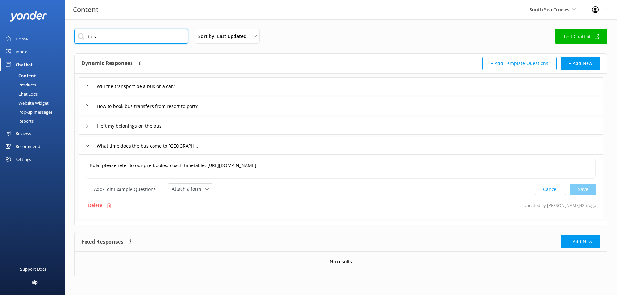
click at [109, 33] on input "bus" at bounding box center [131, 36] width 113 height 15
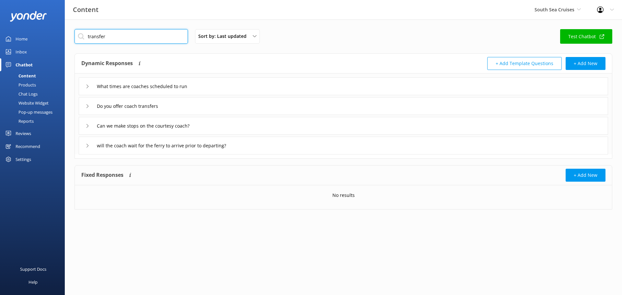
type input "transfer"
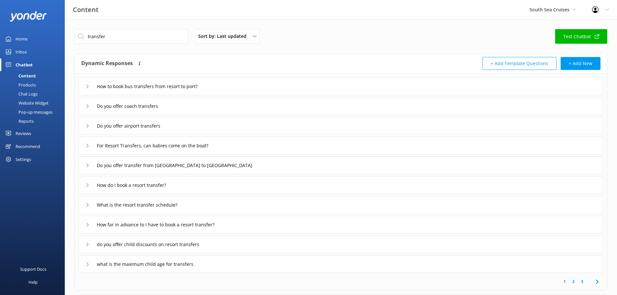
click at [125, 81] on div "How to book bus transfers from resort to port?" at bounding box center [341, 86] width 525 height 18
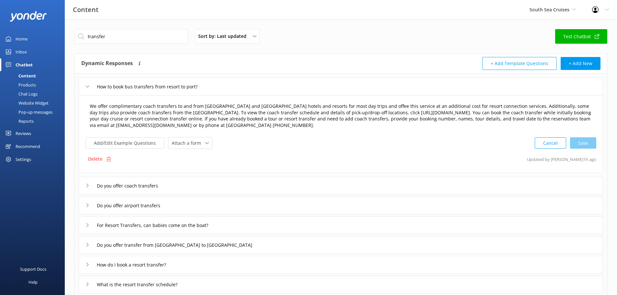
click at [443, 110] on textarea "We offer complimentary coach transfers to and from [GEOGRAPHIC_DATA] and [GEOGR…" at bounding box center [341, 115] width 510 height 33
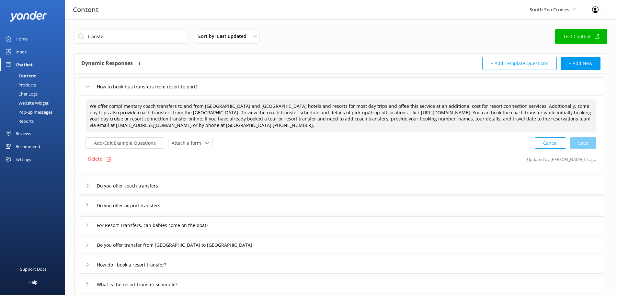
click at [419, 106] on textarea "We offer complimentary coach transfers to and from [GEOGRAPHIC_DATA] and [GEOGR…" at bounding box center [341, 115] width 510 height 33
click at [421, 105] on textarea "We offer complimentary coach transfers to and from [GEOGRAPHIC_DATA] and [GEOGR…" at bounding box center [341, 115] width 510 height 33
click at [579, 138] on div "Cancel Save" at bounding box center [566, 143] width 62 height 12
type textarea "We offer complimentary coach transfers to and from most [GEOGRAPHIC_DATA] and […"
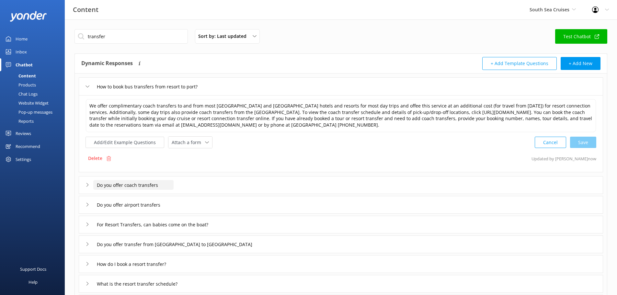
click at [98, 184] on input "Do you offer coach transfers" at bounding box center [133, 185] width 80 height 10
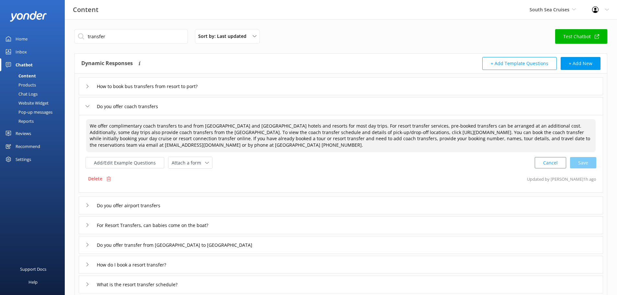
click at [302, 129] on textarea "We offer complimentary coach transfers to and from [GEOGRAPHIC_DATA] and [GEOGR…" at bounding box center [341, 135] width 510 height 33
click at [388, 123] on textarea "We offer complimentary coach transfers to and from [GEOGRAPHIC_DATA] and [GEOGR…" at bounding box center [341, 135] width 510 height 33
click at [516, 127] on textarea "We offer complimentary coach transfers to and from [GEOGRAPHIC_DATA] and [GEOGR…" at bounding box center [341, 135] width 510 height 33
click at [516, 126] on textarea "We offer complimentary coach transfers to and from [GEOGRAPHIC_DATA] and [GEOGR…" at bounding box center [341, 135] width 510 height 33
click at [517, 126] on textarea "We offer complimentary coach transfers to and from [GEOGRAPHIC_DATA] and [GEOGR…" at bounding box center [341, 135] width 510 height 33
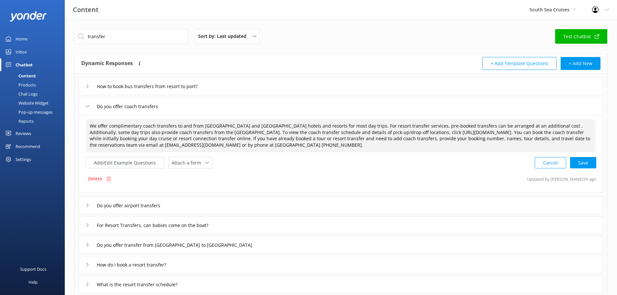
paste textarea "(for travel from [DATE])"
click at [590, 160] on div "Cancel Loading.." at bounding box center [565, 162] width 61 height 12
type textarea "We offer complimentary coach transfers to and from [GEOGRAPHIC_DATA] and [GEOGR…"
click at [83, 207] on div "Do you offer airport transfers" at bounding box center [341, 205] width 525 height 18
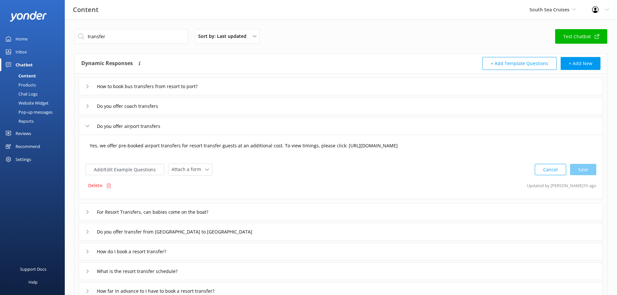
click at [156, 148] on textarea "Yes, we offer pre-booked airport transfers for resort transfer guests at an add…" at bounding box center [341, 149] width 510 height 20
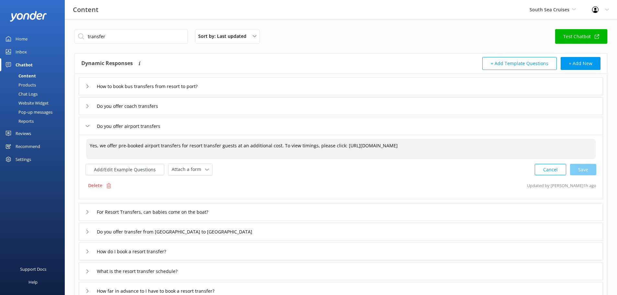
click at [224, 144] on textarea "Yes, we offer pre-booked airport transfers for resort transfer guests at an add…" at bounding box center [341, 149] width 510 height 20
click at [276, 146] on textarea "Yes, we offer pre-booked airport transfers for resort transfer guests at an add…" at bounding box center [341, 149] width 510 height 20
paste textarea "(for travel from [DATE])"
click at [589, 165] on div "Cancel Save" at bounding box center [566, 170] width 62 height 12
type textarea "Yes, we offer pre-booked airport transfers for resort transfer guests at an add…"
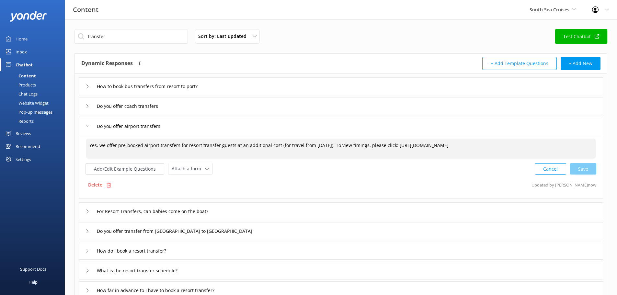
click at [86, 127] on icon at bounding box center [88, 126] width 4 height 4
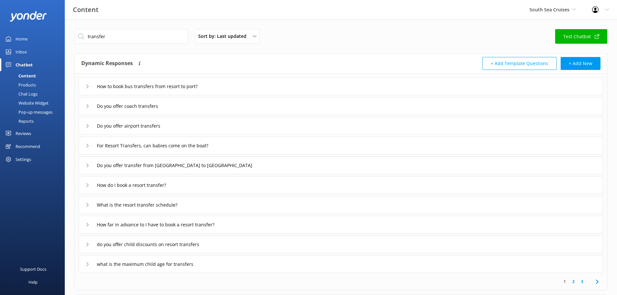
click at [85, 122] on div "Do you offer airport transfers" at bounding box center [341, 126] width 525 height 18
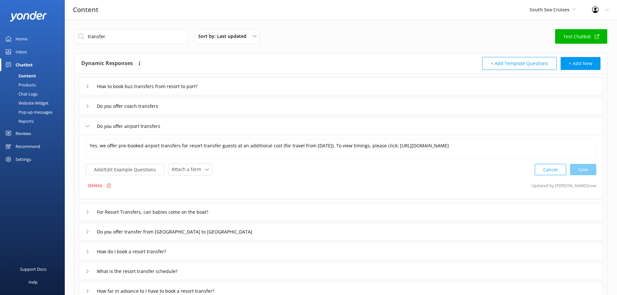
click at [86, 215] on div "For Resort Transfers, can babies come on the boat?" at bounding box center [154, 212] width 137 height 11
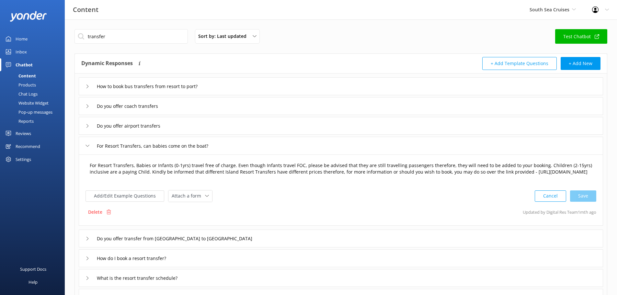
click at [202, 165] on textarea "For Resort Transfers, Babies or Infants (0-1yrs) travel free of charge. Even th…" at bounding box center [341, 172] width 510 height 27
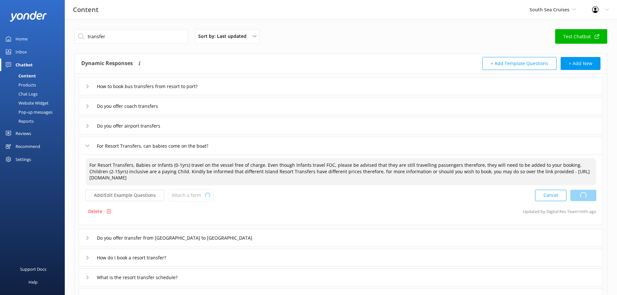
click at [575, 200] on div "Cancel Loading.." at bounding box center [565, 196] width 61 height 12
type textarea "For Resort Transfers, Babies or Infants (0-1yrs) travel on the vessel free of c…"
click at [83, 237] on div "Do you offer transfer from [GEOGRAPHIC_DATA] to [GEOGRAPHIC_DATA]" at bounding box center [341, 238] width 525 height 18
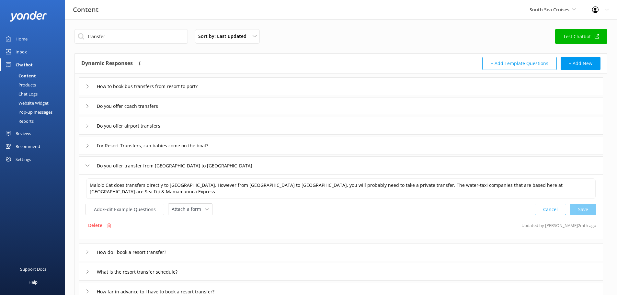
click at [88, 248] on div "How do I book a resort transfer?" at bounding box center [131, 252] width 91 height 11
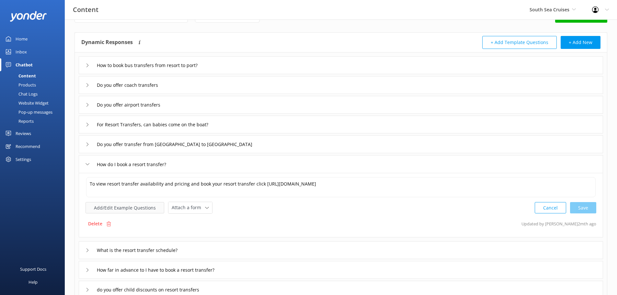
scroll to position [32, 0]
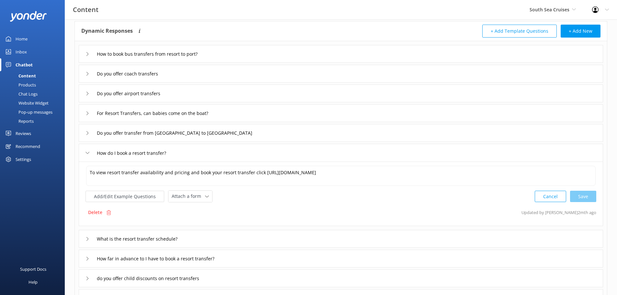
click at [87, 134] on icon at bounding box center [88, 133] width 4 height 4
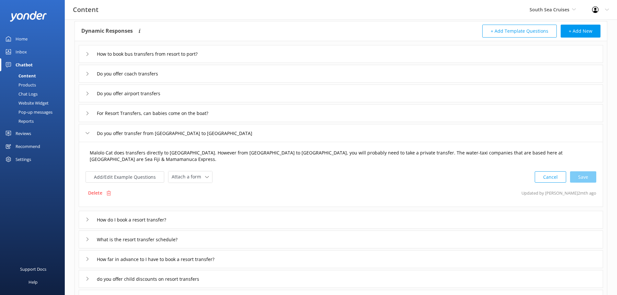
click at [124, 157] on textarea "Malolo Cat does transfers directly to [GEOGRAPHIC_DATA]. However from [GEOGRAPH…" at bounding box center [341, 156] width 510 height 20
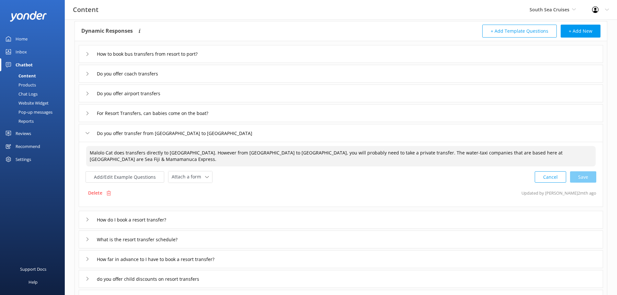
click at [86, 220] on icon at bounding box center [88, 220] width 4 height 4
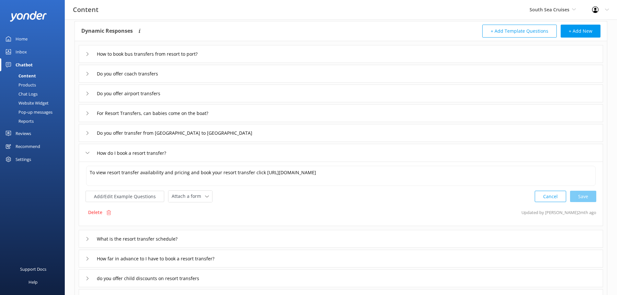
click at [85, 135] on div "Do you offer transfer from [GEOGRAPHIC_DATA] to [GEOGRAPHIC_DATA]" at bounding box center [341, 133] width 525 height 18
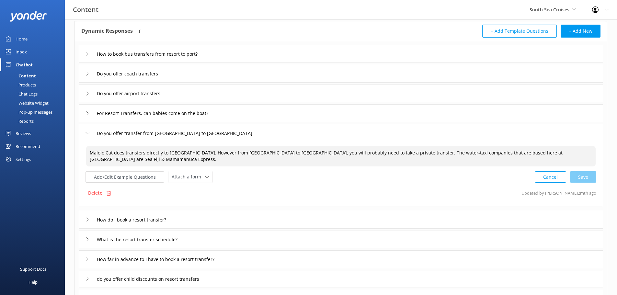
click at [101, 155] on textarea "Malolo Cat does transfers directly to [GEOGRAPHIC_DATA]. However from [GEOGRAPH…" at bounding box center [341, 156] width 510 height 20
drag, startPoint x: 167, startPoint y: 159, endPoint x: 57, endPoint y: 131, distance: 113.7
click at [61, 133] on div "Content South Sea Cruises South Sea Cruises Malamala Beach Club Awesome Adventu…" at bounding box center [308, 190] width 617 height 406
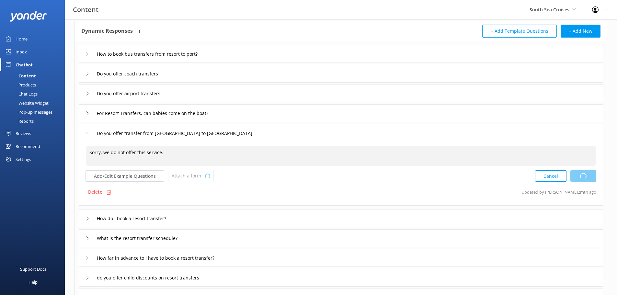
click at [587, 171] on div "Cancel Loading.." at bounding box center [565, 176] width 61 height 12
type textarea "Sorry, we do not offer this service."
click at [87, 220] on use at bounding box center [88, 219] width 2 height 4
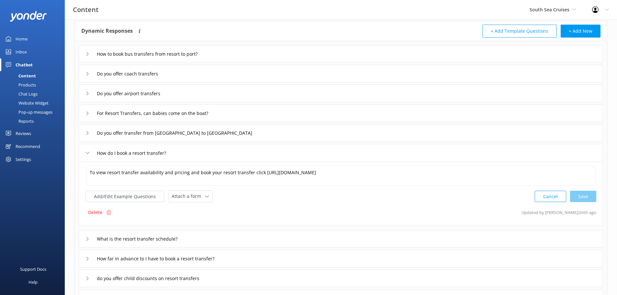
click at [85, 240] on div "What is the resort transfer schedule?" at bounding box center [341, 239] width 525 height 18
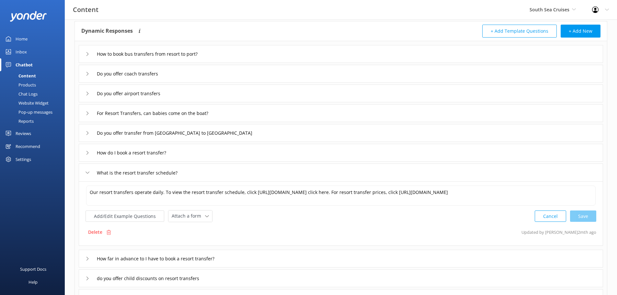
click at [85, 259] on div "How far in advance to I have to book a resort transfer?" at bounding box center [341, 259] width 525 height 18
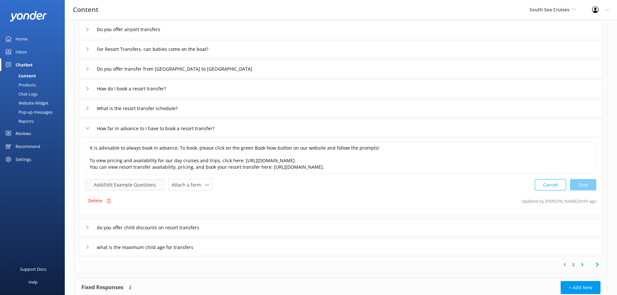
scroll to position [97, 0]
click at [87, 226] on icon at bounding box center [88, 227] width 4 height 4
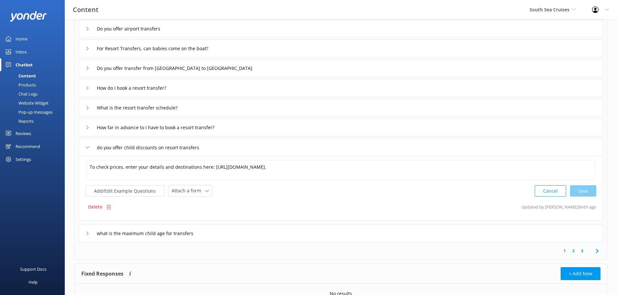
click at [89, 236] on div "what is the maximum child age for transfers" at bounding box center [145, 233] width 119 height 11
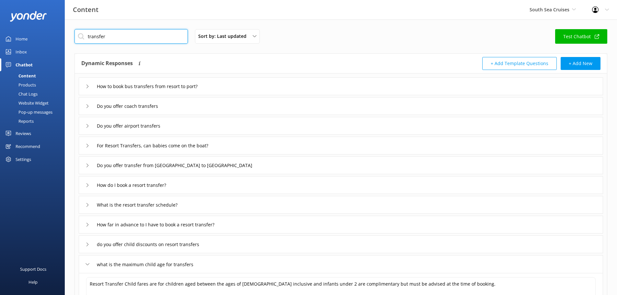
drag, startPoint x: 82, startPoint y: 34, endPoint x: 74, endPoint y: 33, distance: 8.5
click at [74, 33] on div "transfer Sort by: Last updated Title (A-Z) Last updated Test Chatbot Dynamic Re…" at bounding box center [341, 222] width 553 height 406
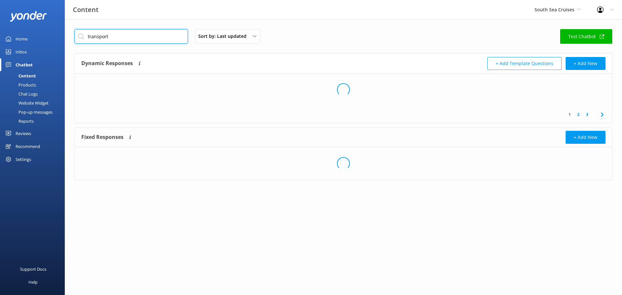
type input "transport"
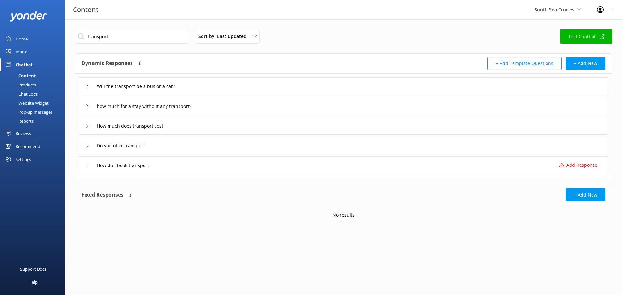
click at [85, 87] on div "Will the transport be a bus or a car?" at bounding box center [344, 86] width 530 height 18
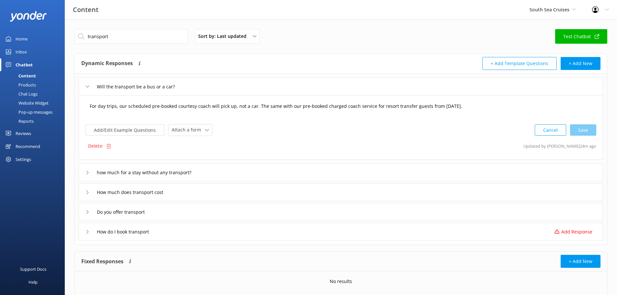
click at [314, 108] on textarea "For day trips, our scheduled pre-booked courtesy coach will pick up, not a car.…" at bounding box center [341, 109] width 510 height 20
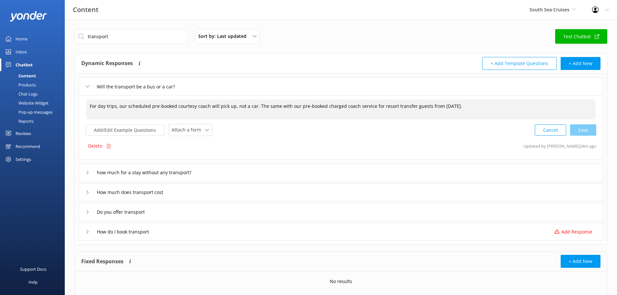
click at [344, 107] on textarea "For day trips, our scheduled pre-booked courtesy coach will pick up, not a car.…" at bounding box center [341, 109] width 510 height 20
click at [339, 108] on textarea "For day trips, our scheduled pre-booked courtesy coach will pick up, not a car.…" at bounding box center [341, 109] width 510 height 20
paste textarea "(for travel from [DATE])"
click at [342, 109] on textarea "For day trips, our scheduled pre-booked courtesy coach will pick up, not a car.…" at bounding box center [341, 109] width 510 height 20
click at [403, 105] on textarea "For day trips, our scheduled pre-booked courtesy coach will pick up, not a car.…" at bounding box center [341, 109] width 510 height 20
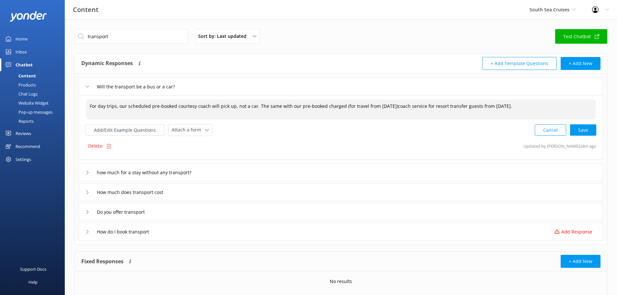
click at [403, 105] on textarea "For day trips, our scheduled pre-booked courtesy coach will pick up, not a car.…" at bounding box center [341, 109] width 510 height 20
click at [583, 134] on div "Cancel Save" at bounding box center [566, 130] width 62 height 12
type textarea "For day trips, our scheduled pre-booked courtesy coach will pick up, not a car.…"
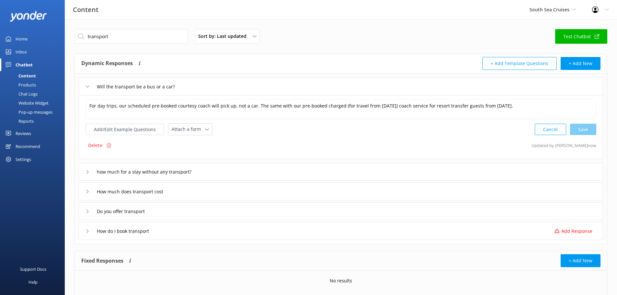
click at [90, 171] on div "how much for a stay without any transport?" at bounding box center [144, 172] width 117 height 11
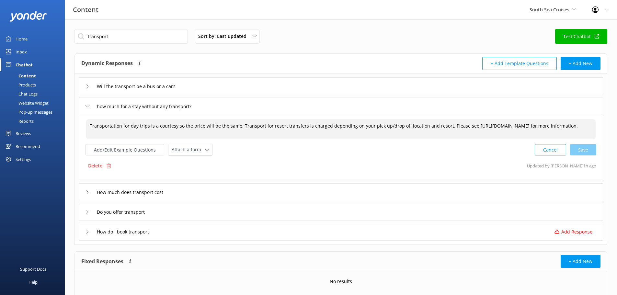
click at [335, 129] on textarea "Transportation for day trips is a courtesy so the price will be the same. Trans…" at bounding box center [341, 129] width 510 height 20
click at [324, 125] on textarea "Transportation for day trips is a courtesy so the price will be the same. Trans…" at bounding box center [341, 129] width 510 height 20
paste textarea "(for travel from [DATE])"
click at [578, 154] on div "Cancel Loading.." at bounding box center [565, 150] width 61 height 12
type textarea "Transportation for day trips is a courtesy so the price will be the same. Trans…"
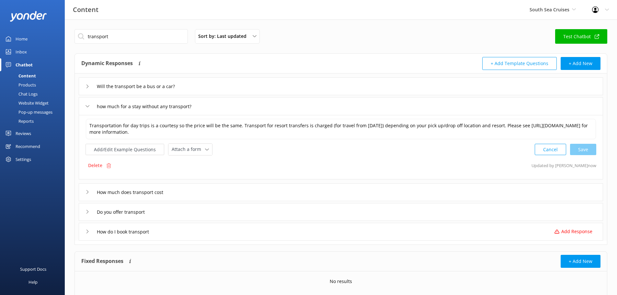
click at [84, 192] on div "How much does transport cost" at bounding box center [341, 192] width 525 height 18
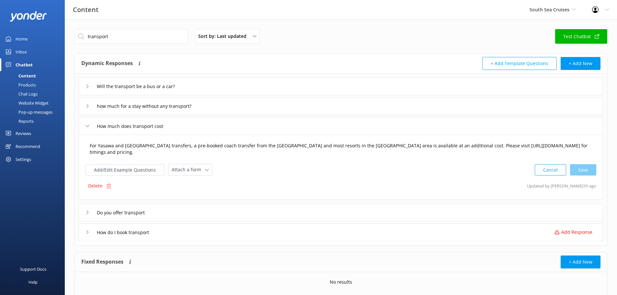
click at [475, 147] on textarea "For Yasawa and [GEOGRAPHIC_DATA] transfers, a pre-booked coach transfer from th…" at bounding box center [341, 149] width 510 height 20
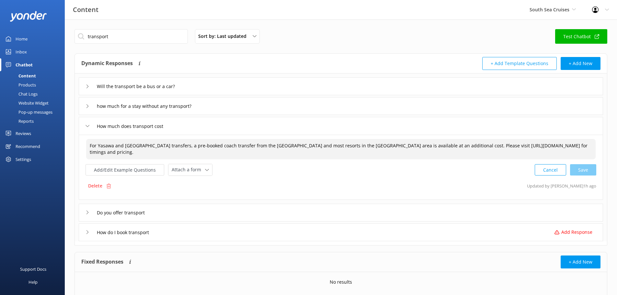
click at [474, 147] on textarea "For Yasawa and [GEOGRAPHIC_DATA] transfers, a pre-booked coach transfer from th…" at bounding box center [341, 149] width 510 height 20
paste textarea "(for travel from [DATE])"
click at [581, 169] on div "Cancel Save" at bounding box center [566, 170] width 62 height 12
type textarea "For Yasawa and [GEOGRAPHIC_DATA] transfers, a pre-booked coach transfer from th…"
click at [90, 213] on div "Do you offer transport" at bounding box center [118, 212] width 65 height 11
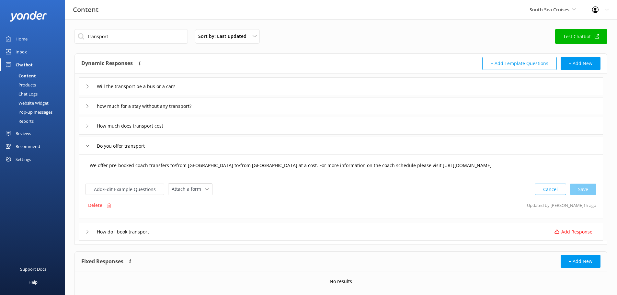
click at [290, 164] on textarea "We offer pre-booked coach transfers to/from [GEOGRAPHIC_DATA] to/from [GEOGRAPH…" at bounding box center [341, 169] width 510 height 20
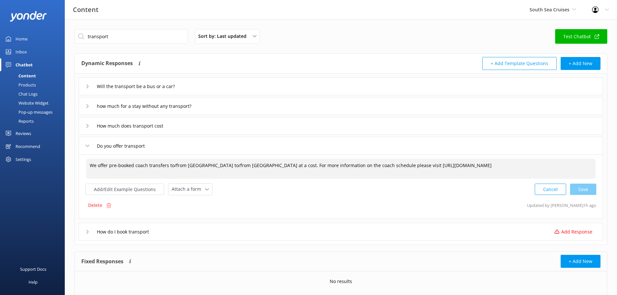
click at [305, 166] on textarea "We offer pre-booked coach transfers to/from [GEOGRAPHIC_DATA] to/from [GEOGRAPH…" at bounding box center [341, 169] width 510 height 20
paste textarea "(for travel from [DATE])"
click at [576, 189] on div "Cancel Save" at bounding box center [566, 189] width 62 height 12
type textarea "We offer pre-booked coach transfers to/from [GEOGRAPHIC_DATA] to/from [GEOGRAPH…"
click at [86, 233] on icon at bounding box center [88, 231] width 4 height 4
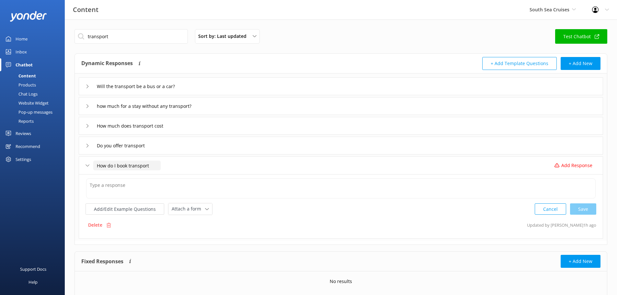
click at [133, 165] on input "How do I book transport" at bounding box center [126, 166] width 67 height 10
click at [111, 187] on textarea at bounding box center [341, 189] width 510 height 20
click at [93, 225] on p "Delete" at bounding box center [95, 225] width 14 height 7
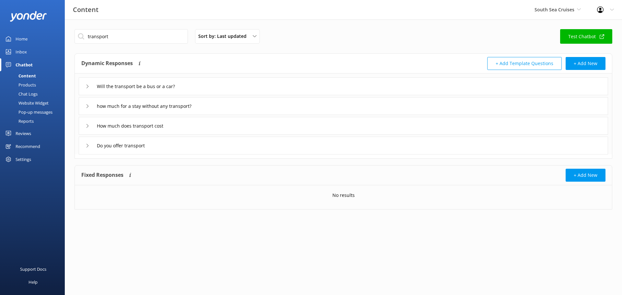
click at [91, 144] on div "Do you offer transport" at bounding box center [118, 145] width 65 height 11
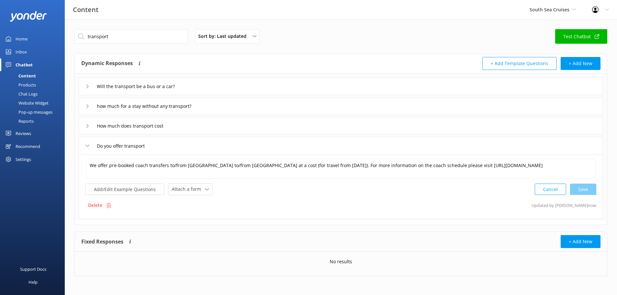
click at [549, 188] on button "Cancel" at bounding box center [550, 189] width 31 height 11
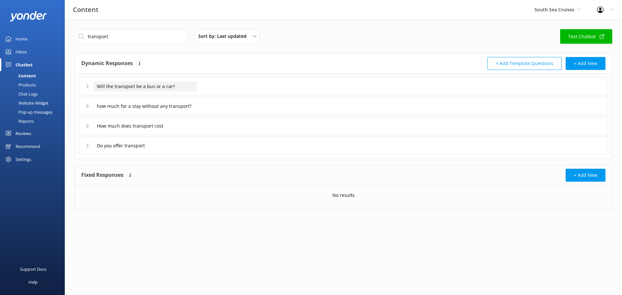
drag, startPoint x: 95, startPoint y: 87, endPoint x: 182, endPoint y: 95, distance: 87.6
click at [182, 95] on div "Will the transport be a bus or a car?" at bounding box center [344, 86] width 530 height 18
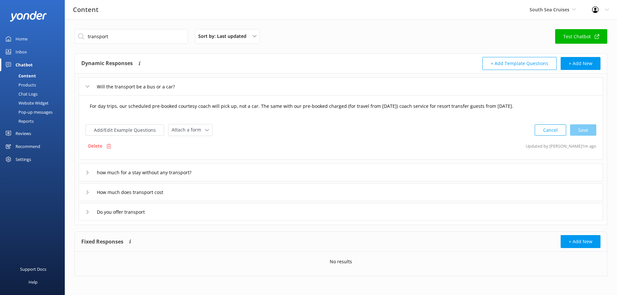
click at [94, 107] on textarea "For day trips, our scheduled pre-booked courtesy coach will pick up, not a car.…" at bounding box center [341, 109] width 510 height 20
click at [105, 173] on input "how much for a stay without any transport?" at bounding box center [151, 173] width 117 height 10
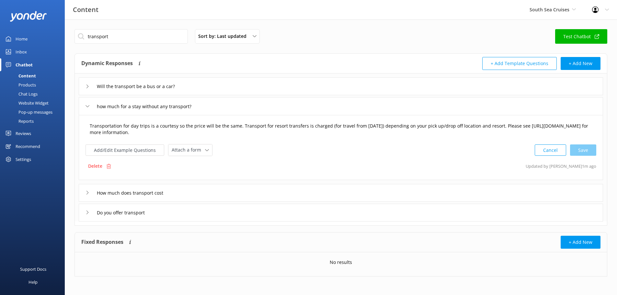
click at [137, 129] on textarea "Transportation for day trips is a courtesy so the price will be the same. Trans…" at bounding box center [341, 129] width 510 height 20
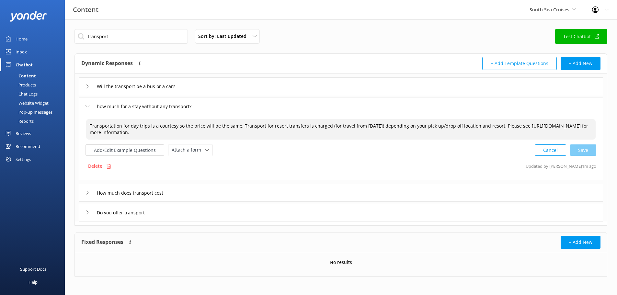
click at [137, 129] on textarea "Transportation for day trips is a courtesy so the price will be the same. Trans…" at bounding box center [341, 129] width 510 height 20
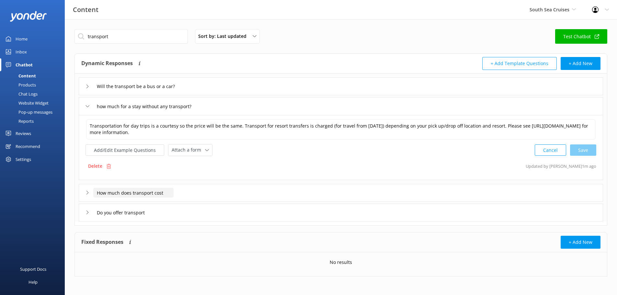
click at [132, 197] on input "How much does transport cost" at bounding box center [133, 193] width 80 height 10
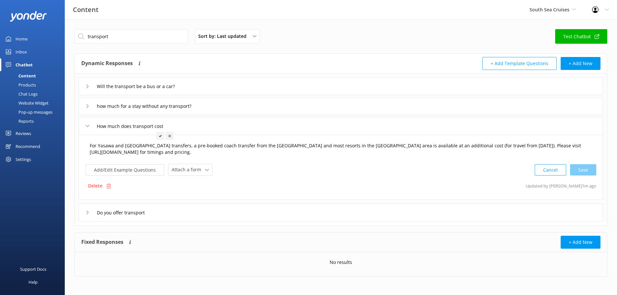
click at [136, 153] on textarea "For Yasawa and [GEOGRAPHIC_DATA] transfers, a pre-booked coach transfer from th…" at bounding box center [341, 149] width 510 height 20
click at [115, 219] on div "Do you offer transport" at bounding box center [341, 213] width 525 height 18
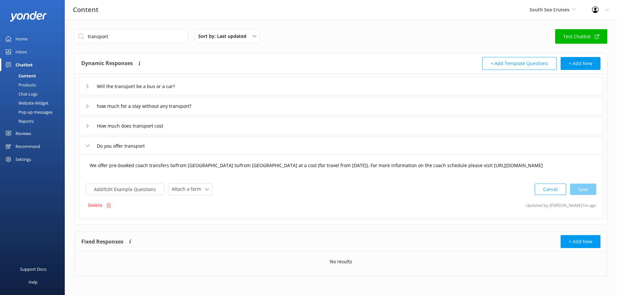
click at [124, 167] on textarea "We offer pre-booked coach transfers to/from [GEOGRAPHIC_DATA] to/from [GEOGRAPH…" at bounding box center [341, 169] width 510 height 20
click at [126, 37] on input "transport" at bounding box center [131, 36] width 113 height 15
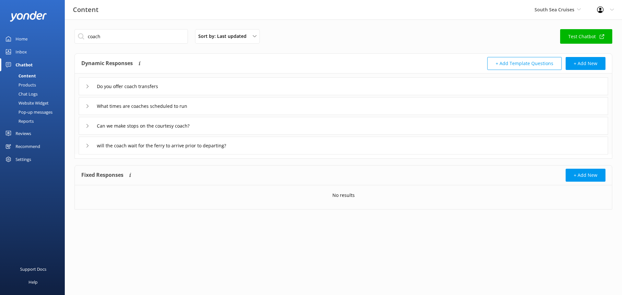
click at [86, 86] on icon at bounding box center [88, 87] width 4 height 4
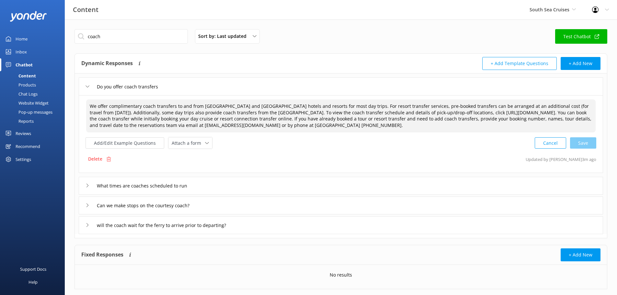
click at [114, 109] on textarea "We offer complimentary coach transfers to and from [GEOGRAPHIC_DATA] and [GEOGR…" at bounding box center [341, 115] width 510 height 33
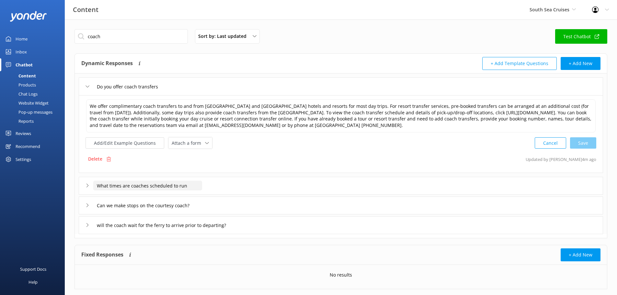
click at [96, 184] on input "What times are coaches scheduled to run" at bounding box center [147, 186] width 109 height 10
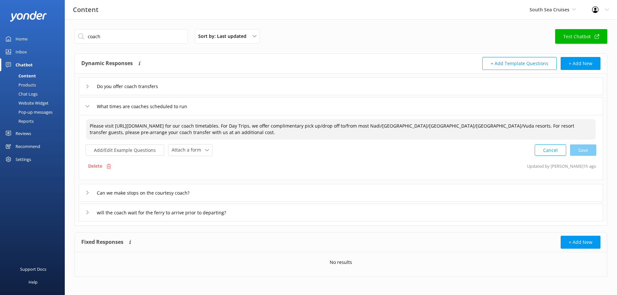
click at [103, 123] on textarea "Please visit [URL][DOMAIN_NAME] for our coach timetables. For Day Trips, we off…" at bounding box center [341, 129] width 510 height 20
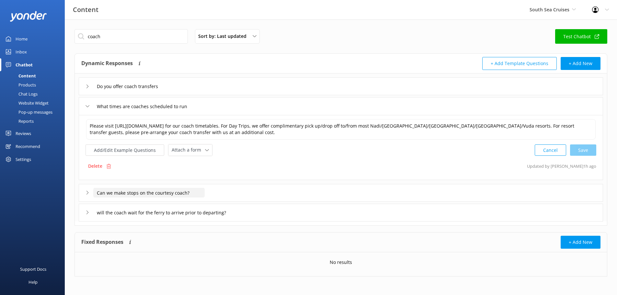
click at [139, 197] on input "Can we make stops on the courtesy coach?" at bounding box center [148, 193] width 111 height 10
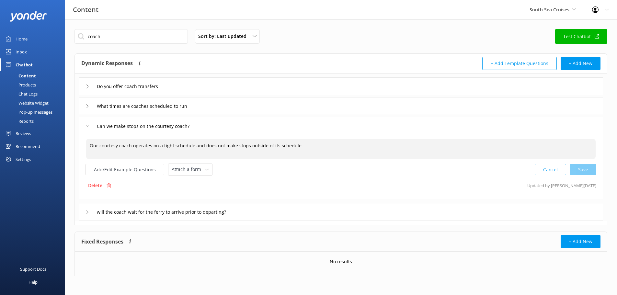
click at [146, 148] on textarea "Our courtesy coach operates on a tight schedule and does not make stops outside…" at bounding box center [341, 149] width 510 height 20
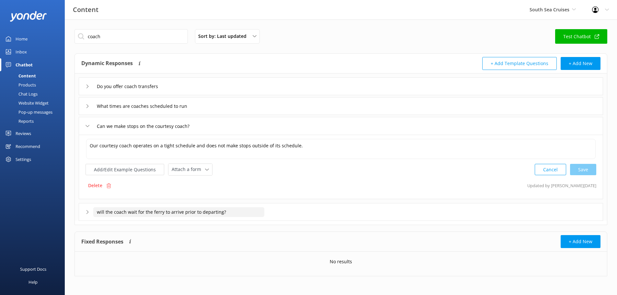
click at [168, 213] on input "will the coach wait for the ferry to arrive prior to departing?" at bounding box center [178, 212] width 171 height 10
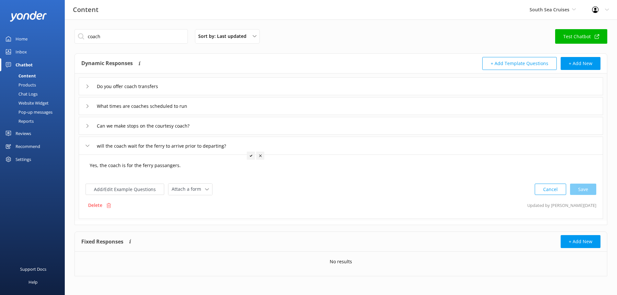
click at [135, 169] on textarea "Yes, the coach is for the ferry passangers." at bounding box center [341, 169] width 510 height 20
click at [148, 38] on input "coach" at bounding box center [131, 36] width 113 height 15
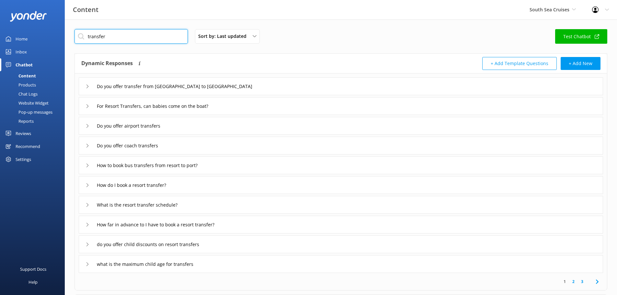
type input "transfer"
click at [87, 107] on use at bounding box center [88, 106] width 2 height 4
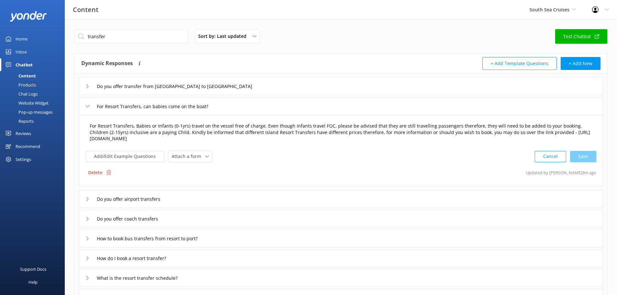
click at [100, 131] on textarea "For Resort Transfers, Babies or Infants (0-1yrs) travel on the vessel free of c…" at bounding box center [341, 132] width 510 height 27
click at [85, 199] on div "Do you offer airport transfers" at bounding box center [341, 199] width 525 height 18
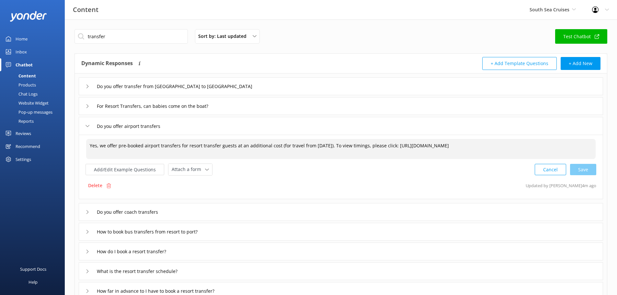
click at [147, 146] on textarea "Yes, we offer pre-booked airport transfers for resort transfer guests at an add…" at bounding box center [341, 149] width 510 height 20
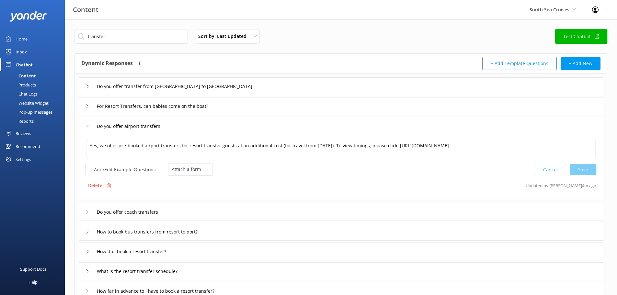
click at [91, 214] on div "Do you offer coach transfers" at bounding box center [126, 212] width 80 height 11
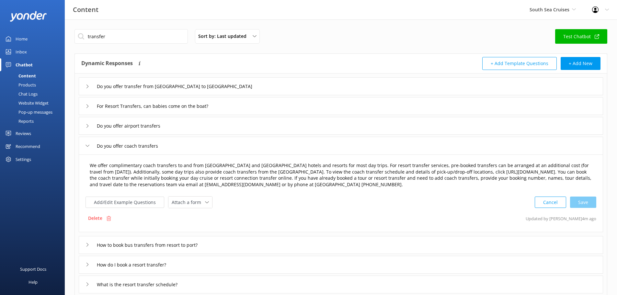
click at [128, 173] on textarea "We offer complimentary coach transfers to and from [GEOGRAPHIC_DATA] and [GEOGR…" at bounding box center [341, 175] width 510 height 33
click at [87, 241] on div "How to book bus transfers from resort to port?" at bounding box center [149, 245] width 127 height 11
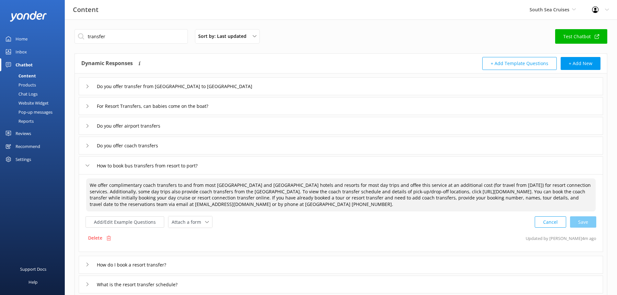
click at [105, 191] on textarea "We offer complimentary coach transfers to and from most [GEOGRAPHIC_DATA] and […" at bounding box center [341, 195] width 510 height 33
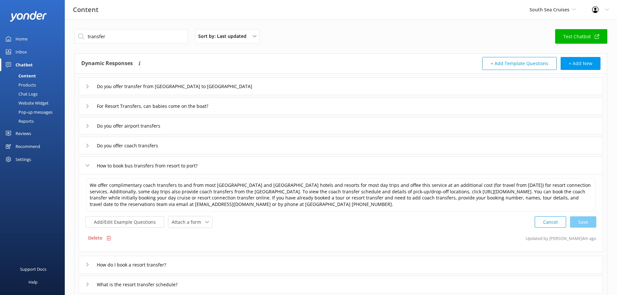
click at [90, 264] on div "How do I book a resort transfer?" at bounding box center [131, 265] width 91 height 11
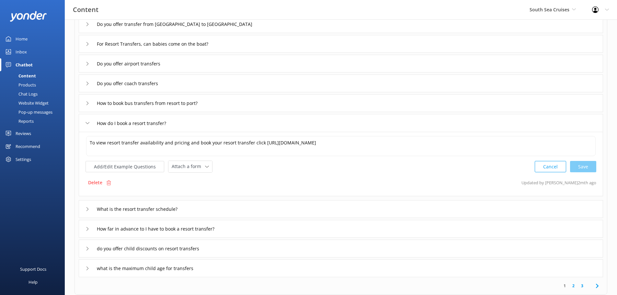
scroll to position [65, 0]
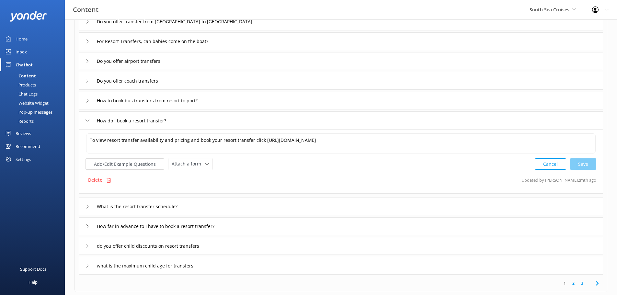
click at [87, 206] on icon at bounding box center [88, 207] width 4 height 4
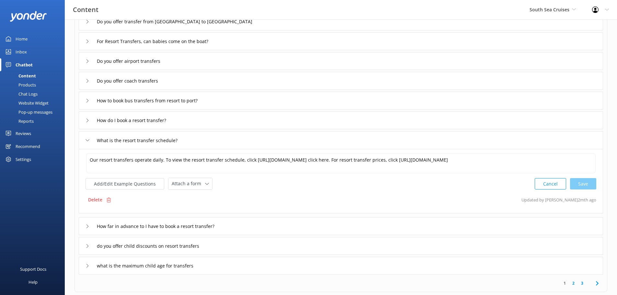
click at [85, 225] on div "How far in advance to I have to book a resort transfer?" at bounding box center [341, 226] width 525 height 18
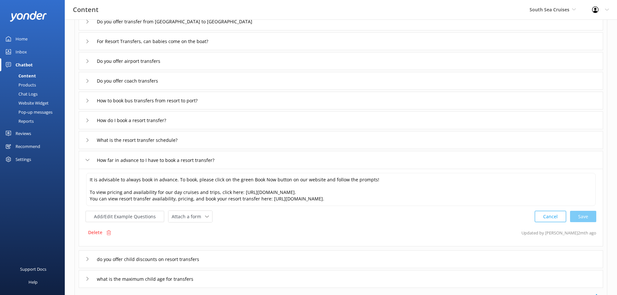
click at [81, 259] on div "do you offer child discounts on resort transfers" at bounding box center [341, 259] width 525 height 18
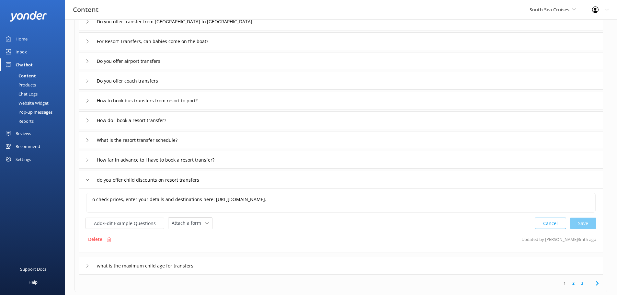
click at [87, 265] on icon at bounding box center [88, 266] width 4 height 4
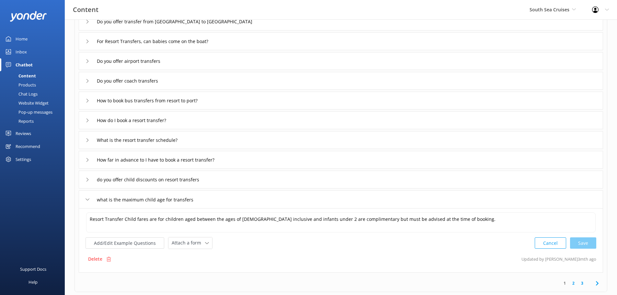
click at [550, 17] on div "South Sea Cruises South Sea Cruises Malamala Beach Club Awesome Adventures Fiji…" at bounding box center [553, 9] width 63 height 19
click at [552, 60] on link "Awesome Adventures Fiji" at bounding box center [554, 59] width 65 height 16
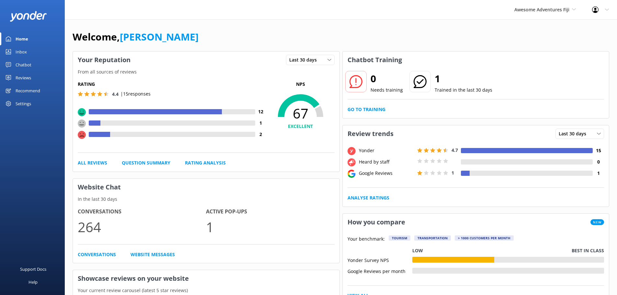
click at [32, 57] on link "Inbox" at bounding box center [32, 51] width 65 height 13
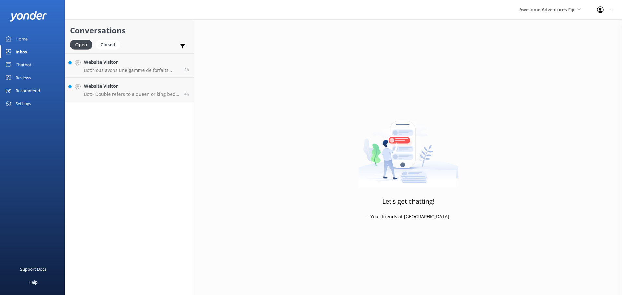
click at [27, 63] on div "Chatbot" at bounding box center [24, 64] width 16 height 13
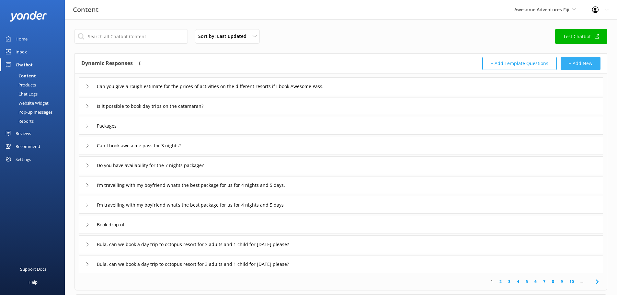
click at [570, 65] on button "+ Add New" at bounding box center [581, 63] width 40 height 13
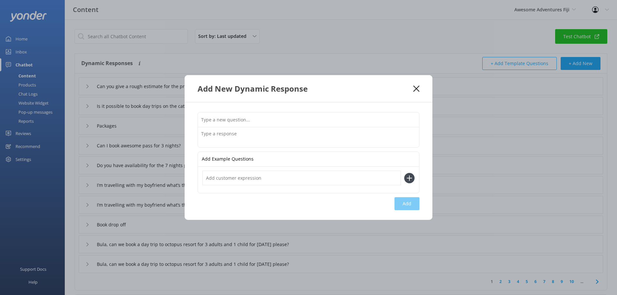
click at [414, 86] on icon at bounding box center [416, 89] width 6 height 6
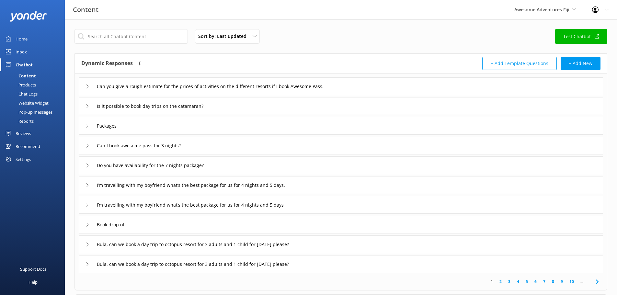
click at [532, 64] on button "+ Add Template Questions" at bounding box center [520, 63] width 75 height 13
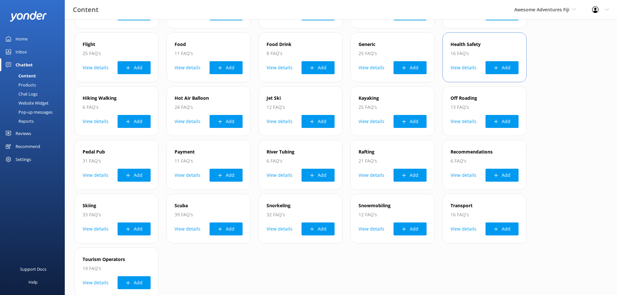
scroll to position [162, 0]
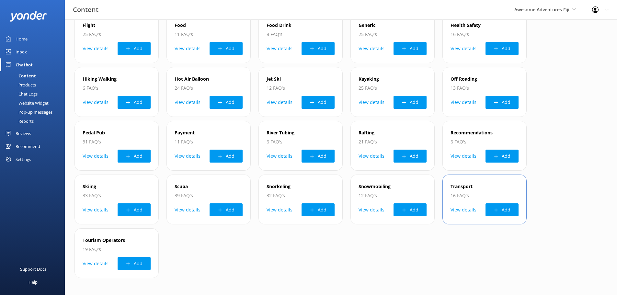
click at [469, 209] on button "View details" at bounding box center [464, 210] width 26 height 13
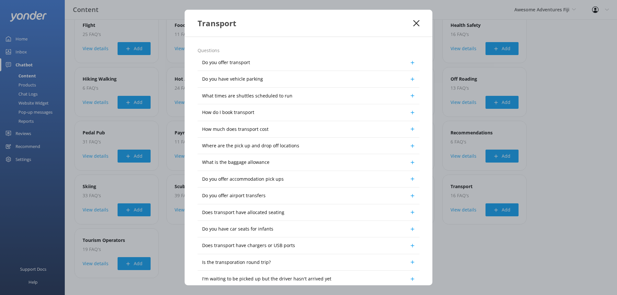
click at [414, 23] on icon at bounding box center [416, 23] width 6 height 6
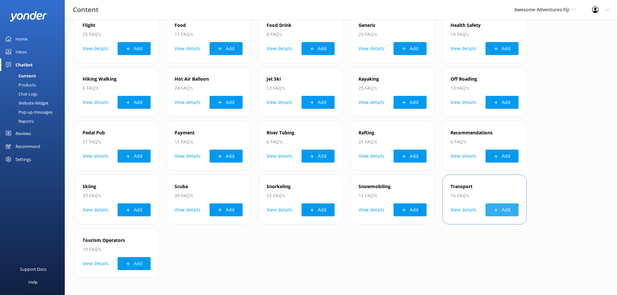
click at [491, 211] on button "Add" at bounding box center [502, 210] width 33 height 13
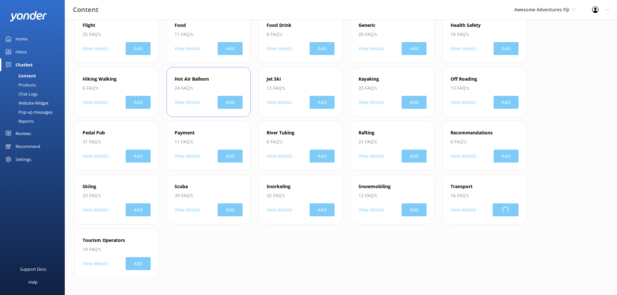
scroll to position [0, 0]
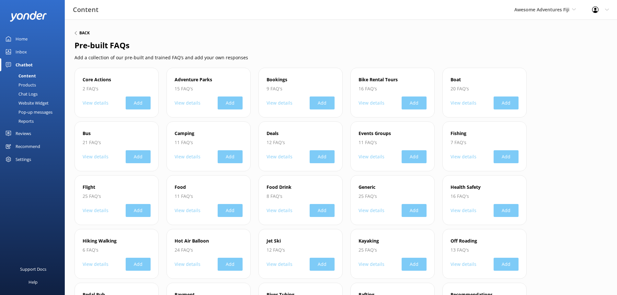
click at [76, 33] on icon at bounding box center [76, 33] width 4 height 4
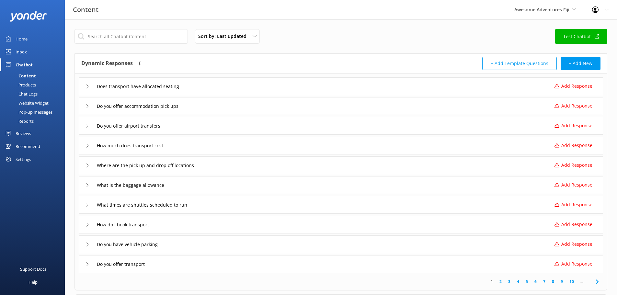
click at [88, 89] on div "Does transport have allocated seating" at bounding box center [138, 86] width 104 height 11
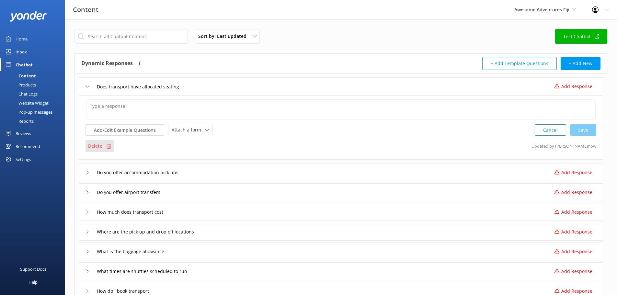
click at [99, 147] on p "Delete" at bounding box center [95, 146] width 14 height 7
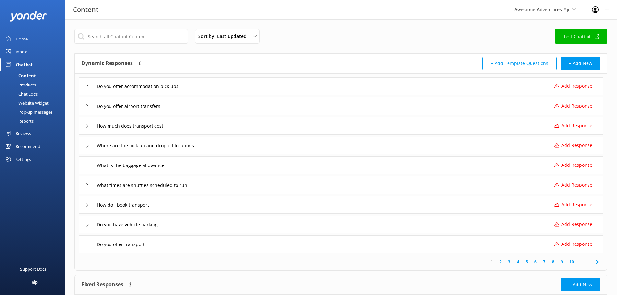
click at [89, 89] on div "Do you offer accommodation pick ups" at bounding box center [135, 86] width 99 height 11
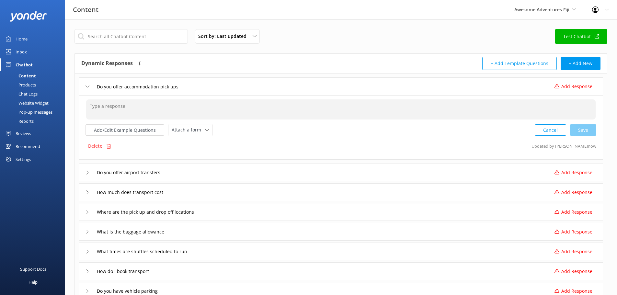
click at [96, 109] on textarea at bounding box center [341, 109] width 510 height 20
